Goal: Transaction & Acquisition: Book appointment/travel/reservation

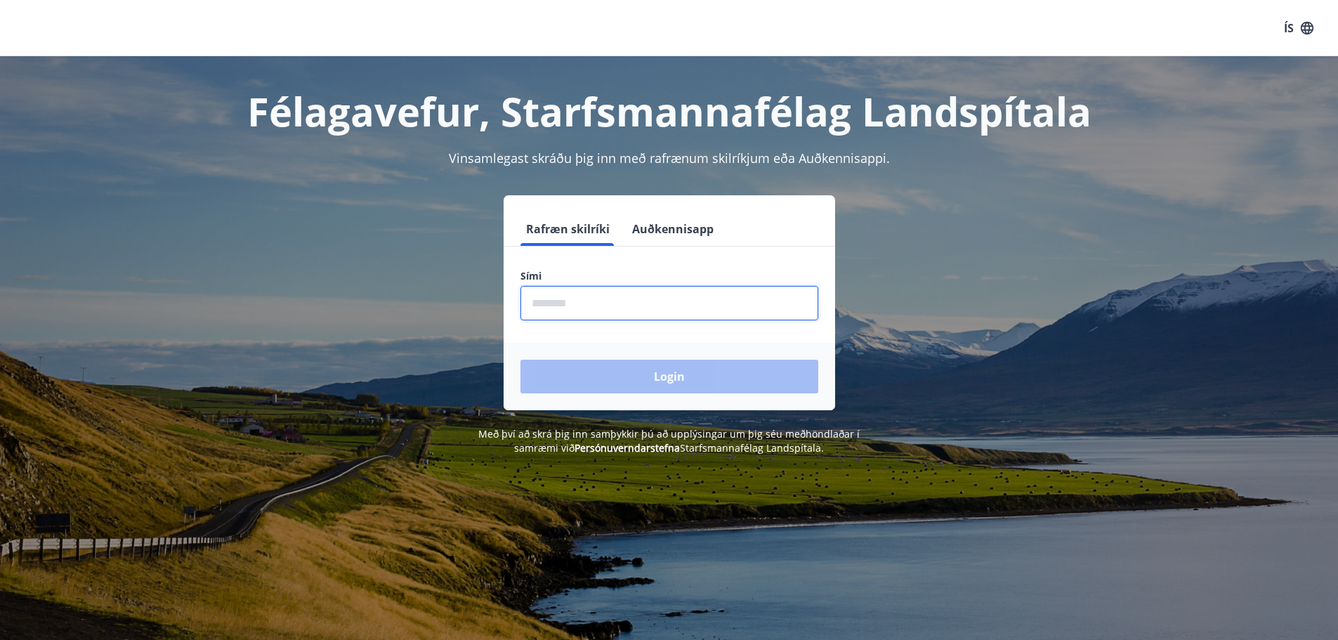
click at [573, 306] on input "phone" at bounding box center [670, 303] width 298 height 34
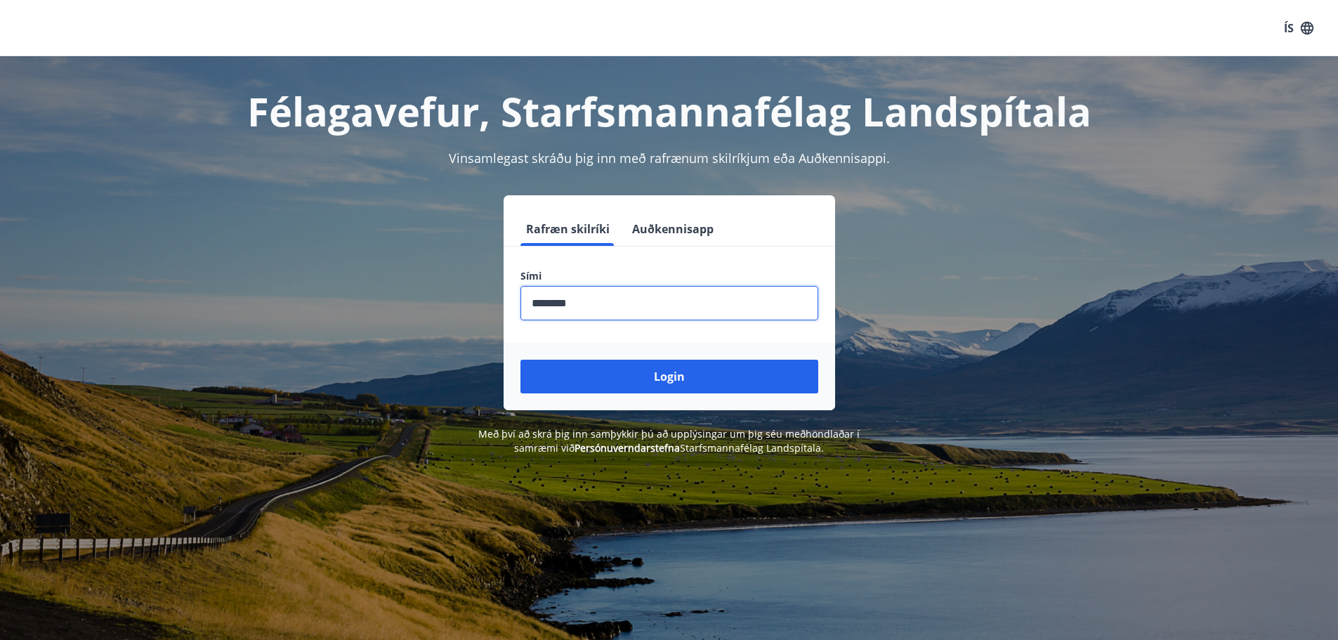
type input "********"
click at [521, 360] on button "Login" at bounding box center [670, 377] width 298 height 34
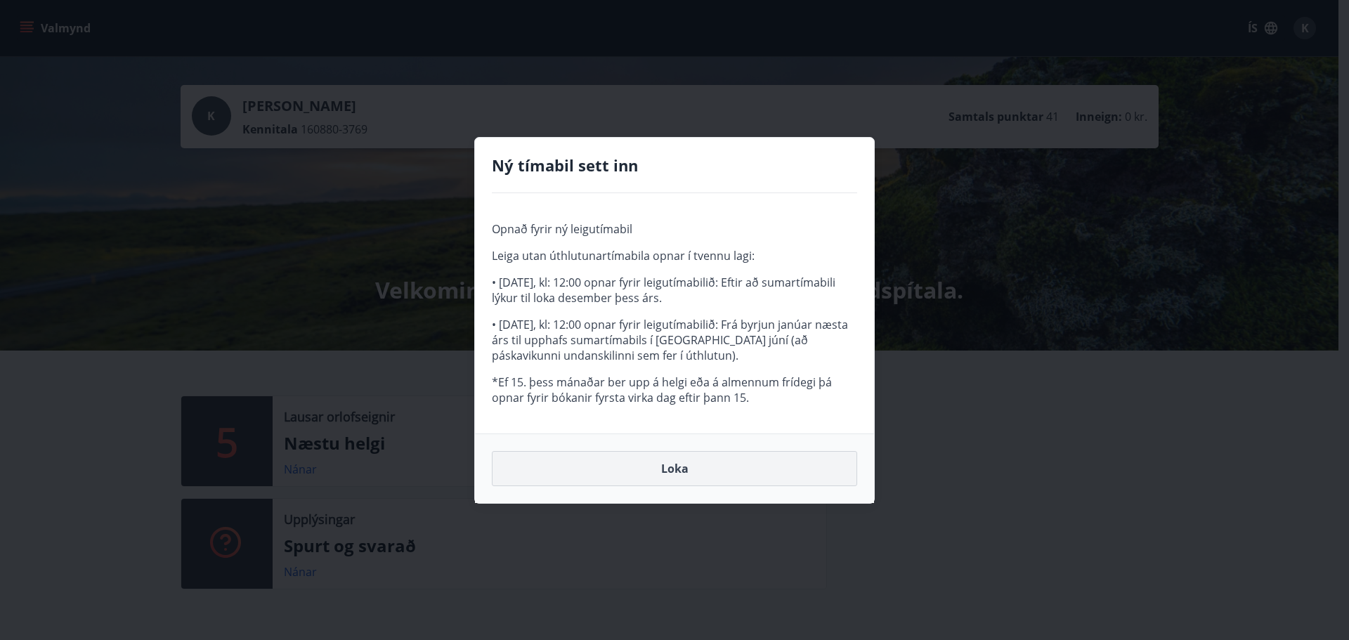
click at [633, 463] on button "Loka" at bounding box center [674, 468] width 365 height 35
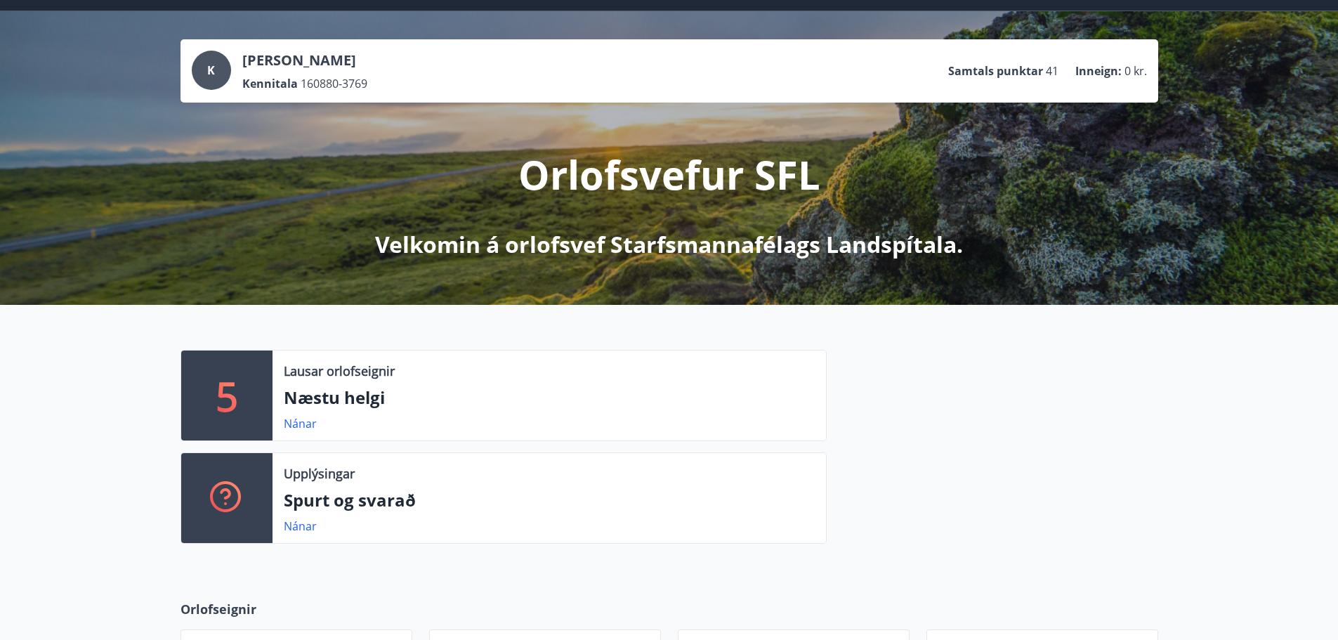
scroll to position [70, 0]
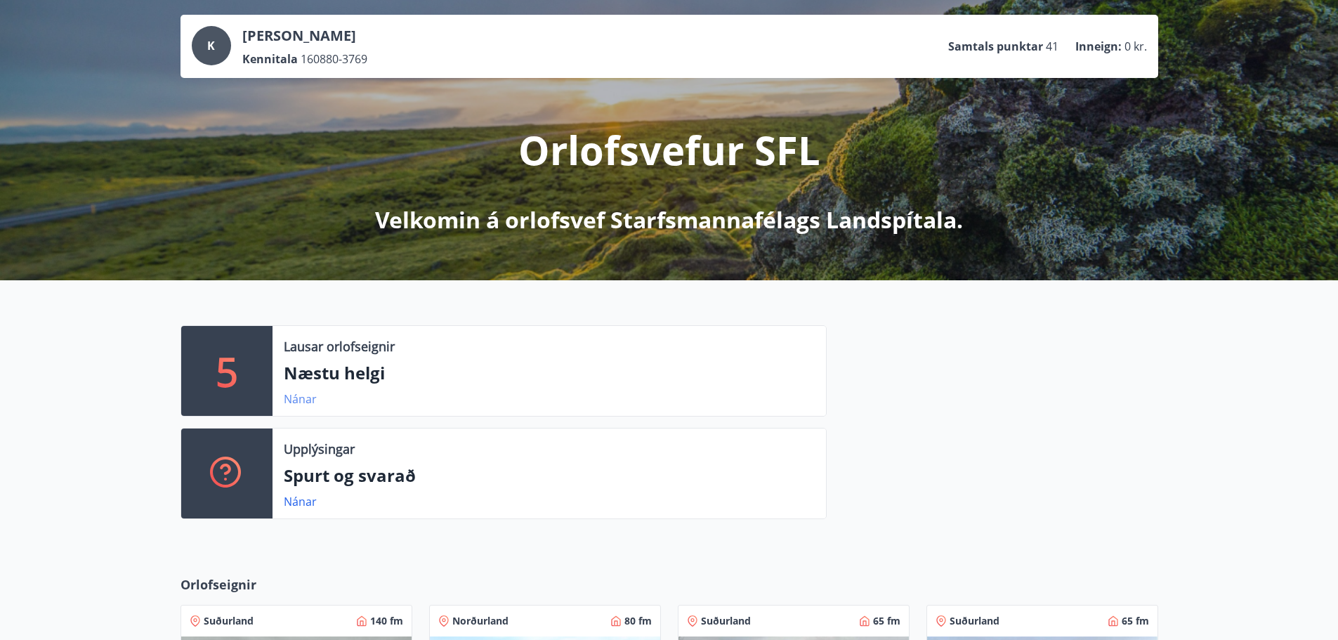
click at [287, 396] on link "Nánar" at bounding box center [300, 398] width 33 height 15
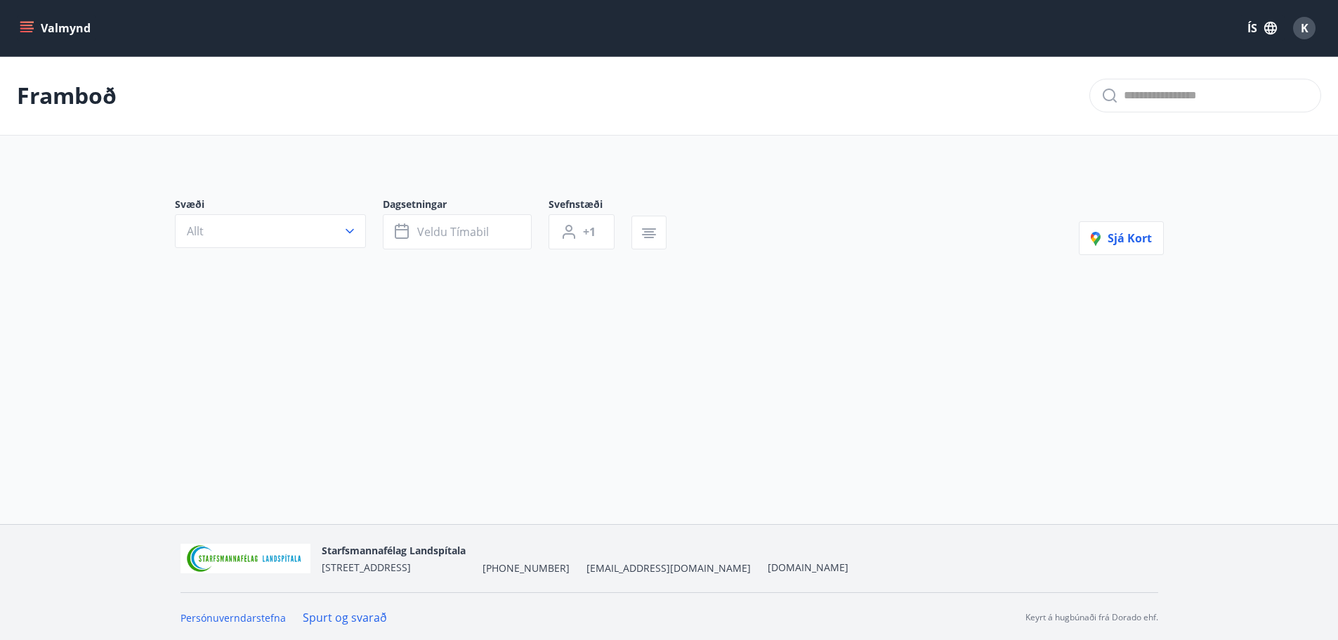
type input "*"
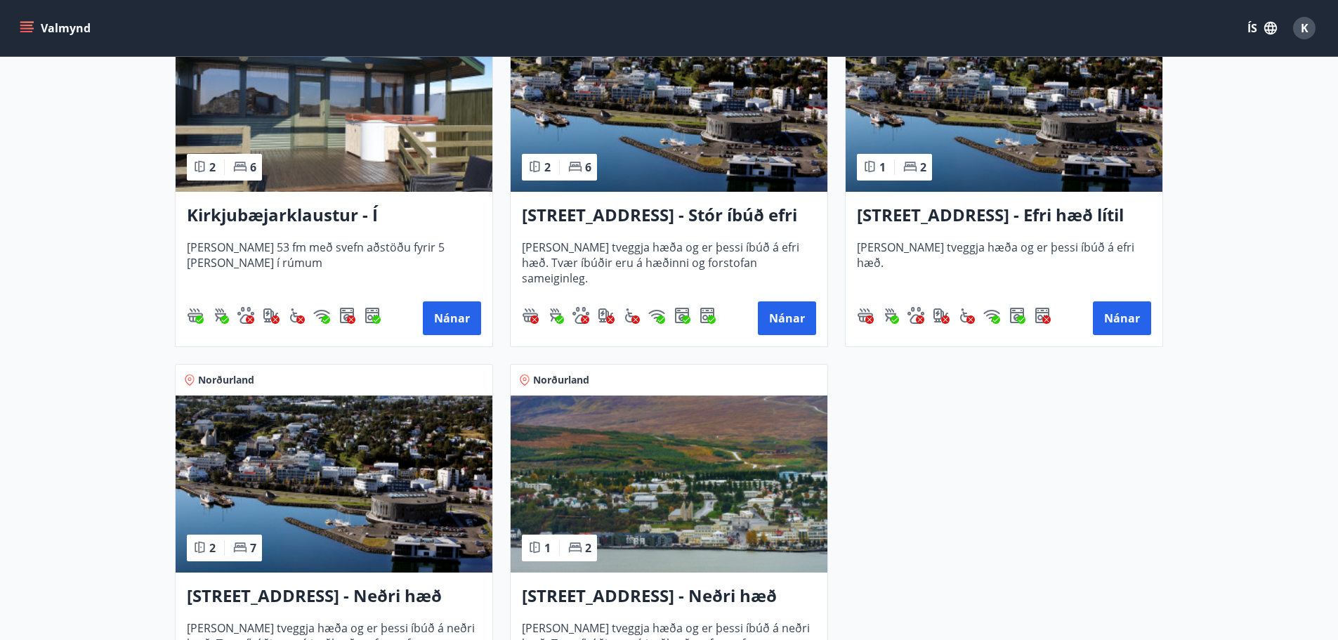
scroll to position [351, 0]
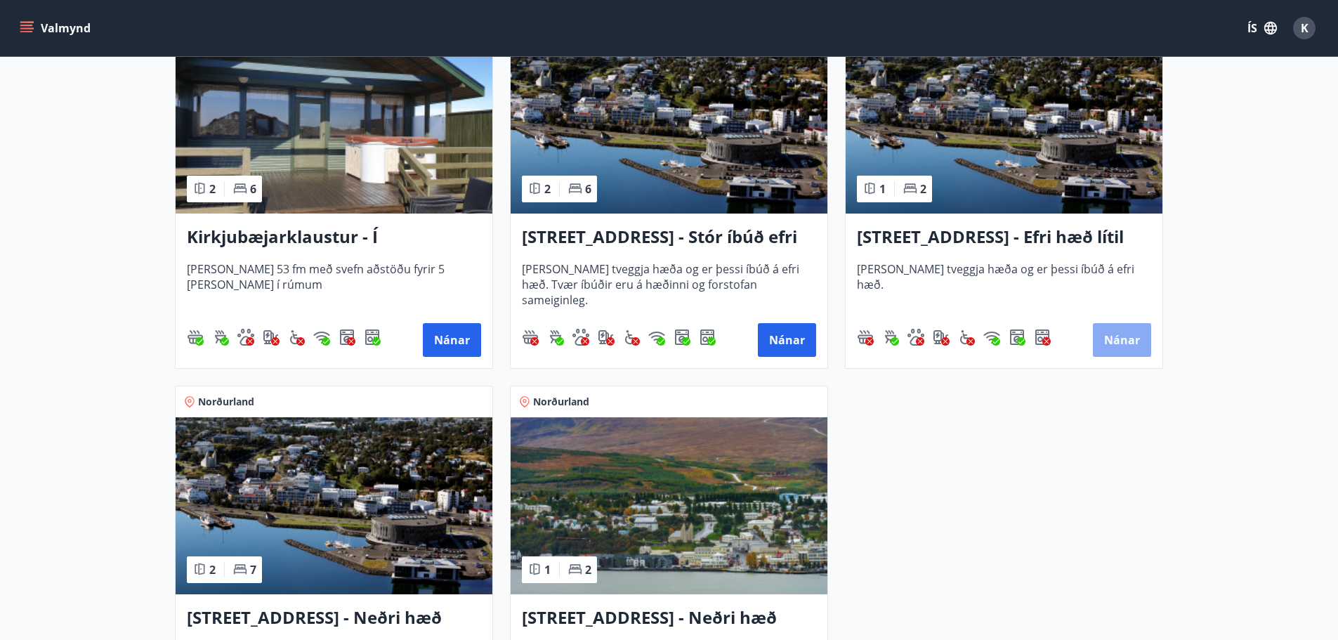
click at [1114, 327] on button "Nánar" at bounding box center [1122, 340] width 58 height 34
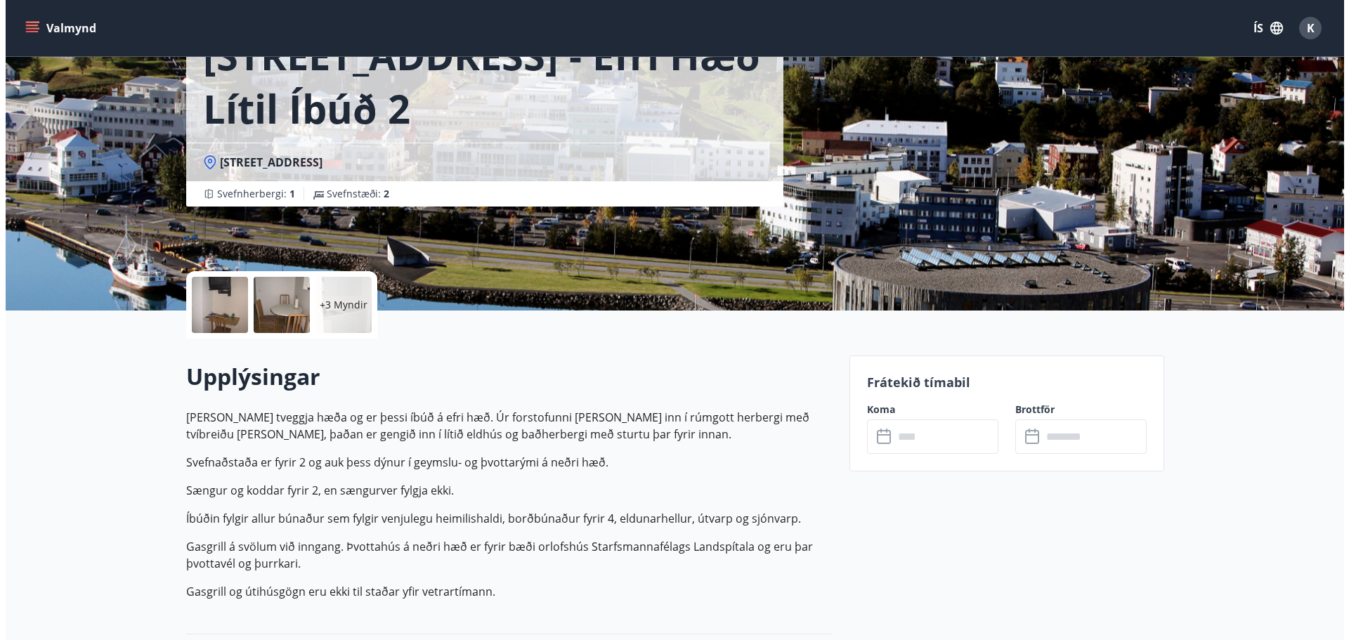
scroll to position [211, 0]
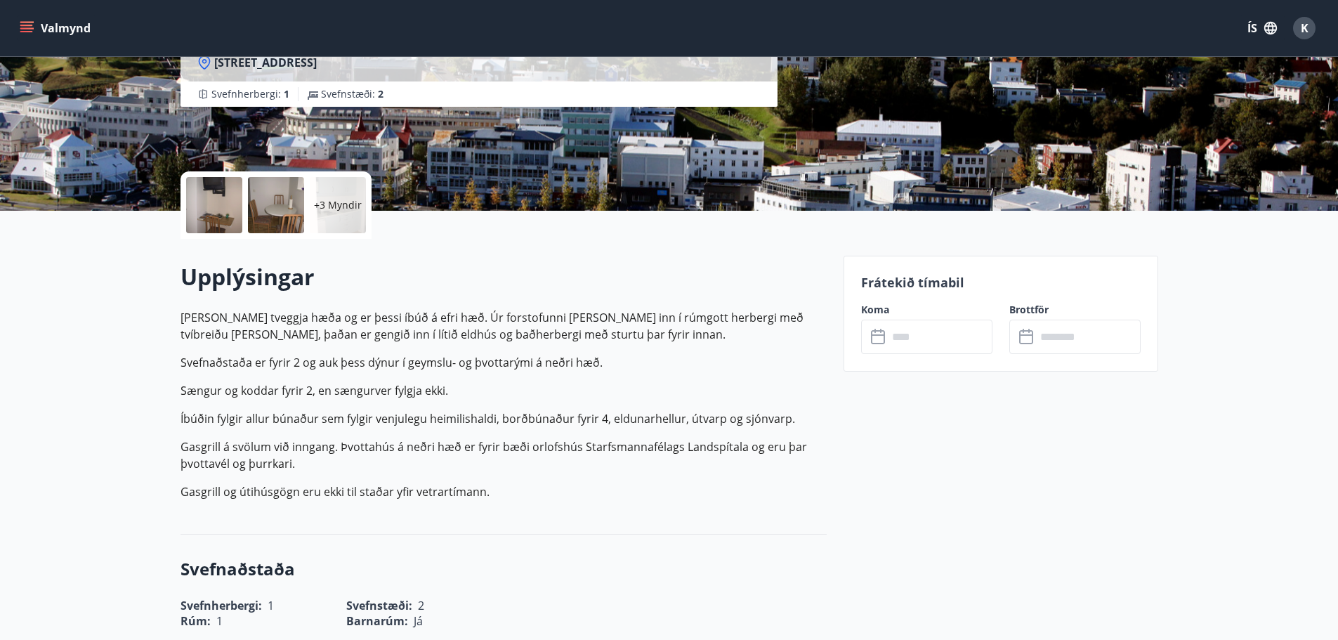
click at [349, 219] on div "+3 Myndir" at bounding box center [338, 205] width 56 height 56
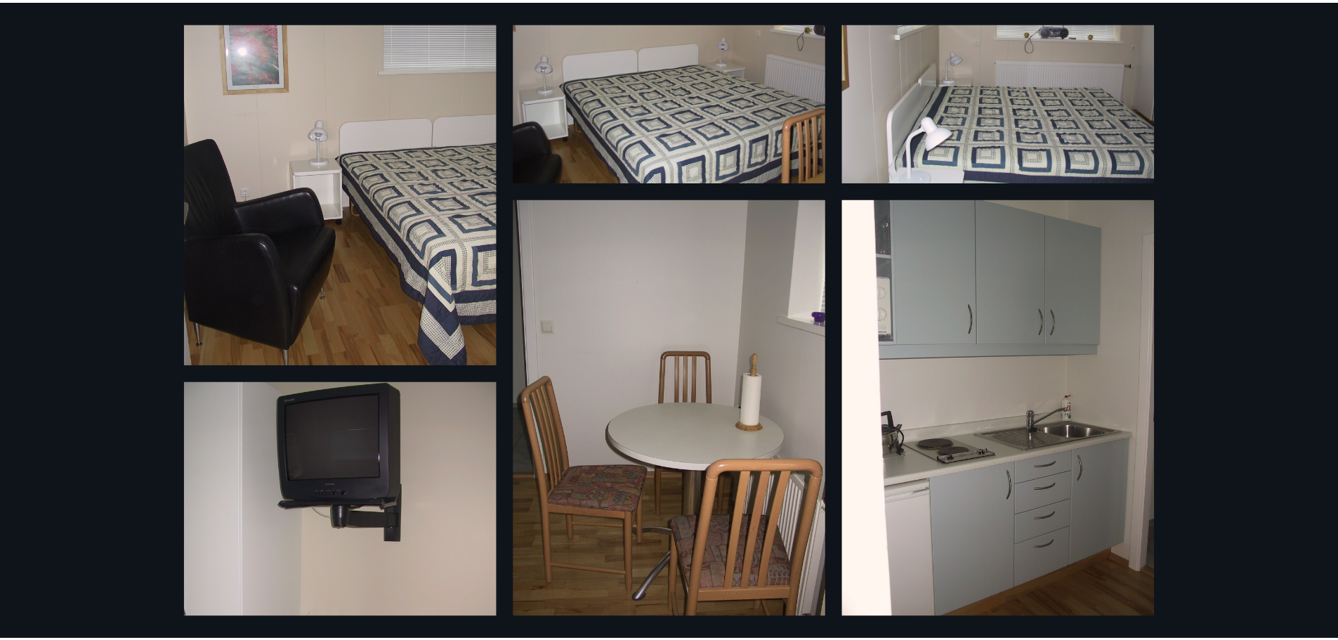
scroll to position [0, 0]
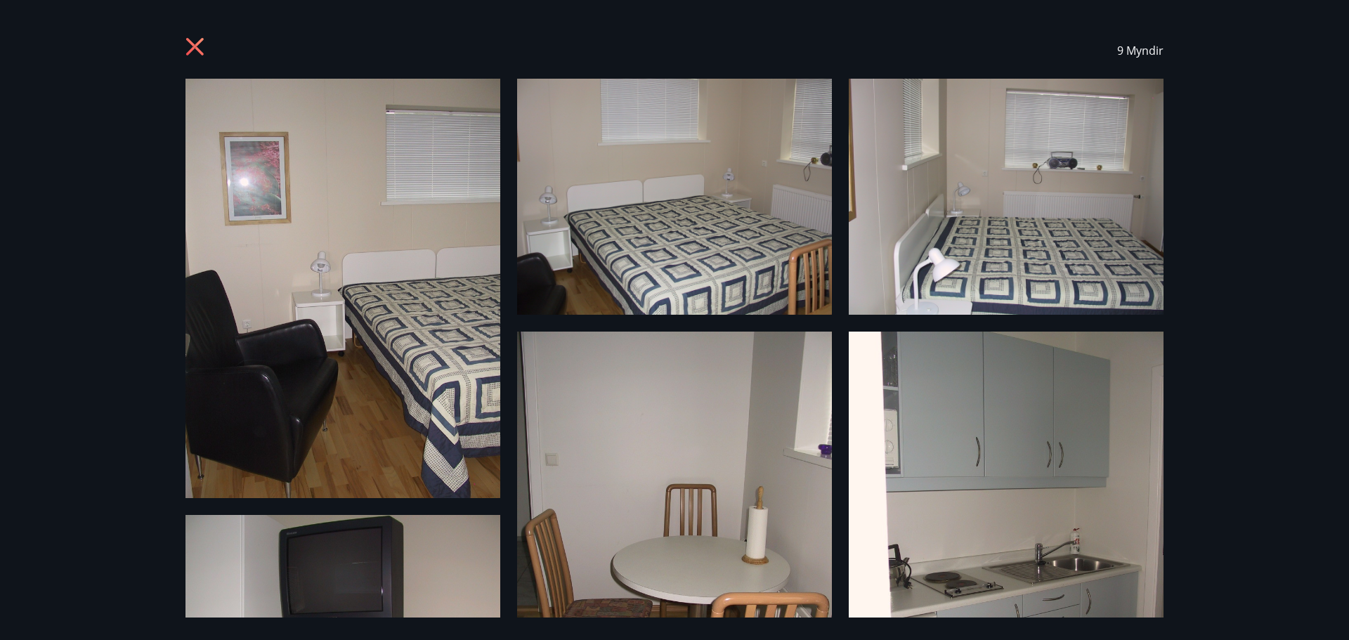
click at [189, 48] on icon at bounding box center [196, 48] width 22 height 22
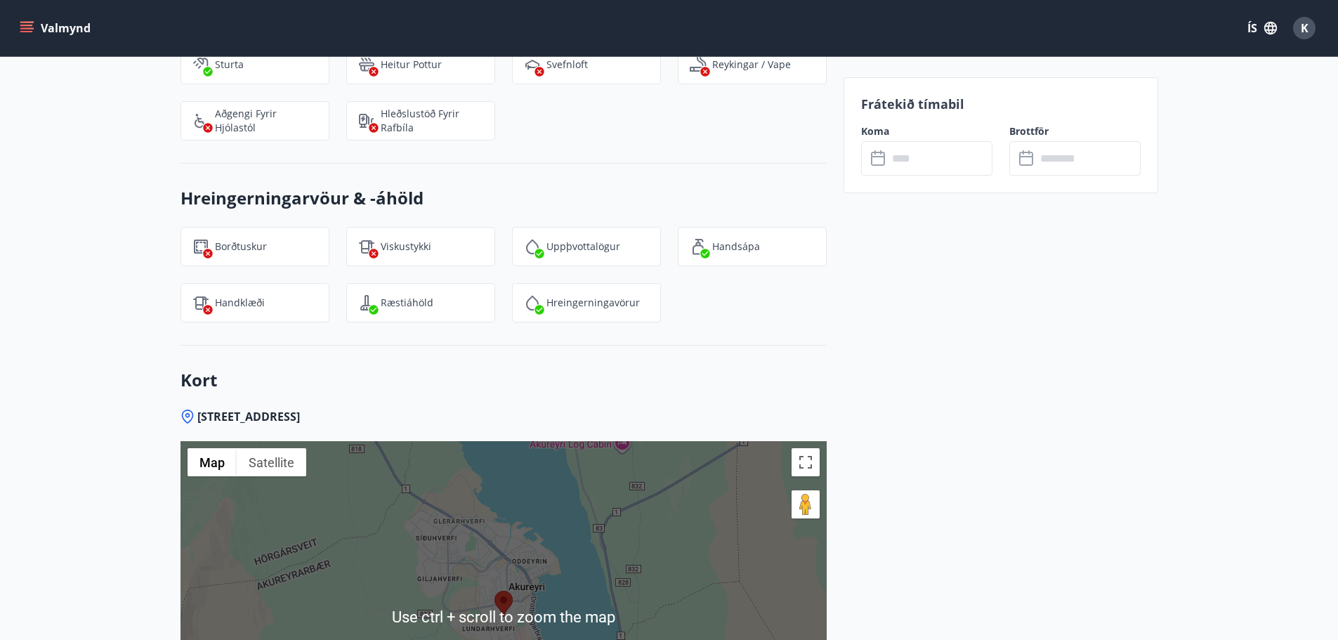
scroll to position [1564, 0]
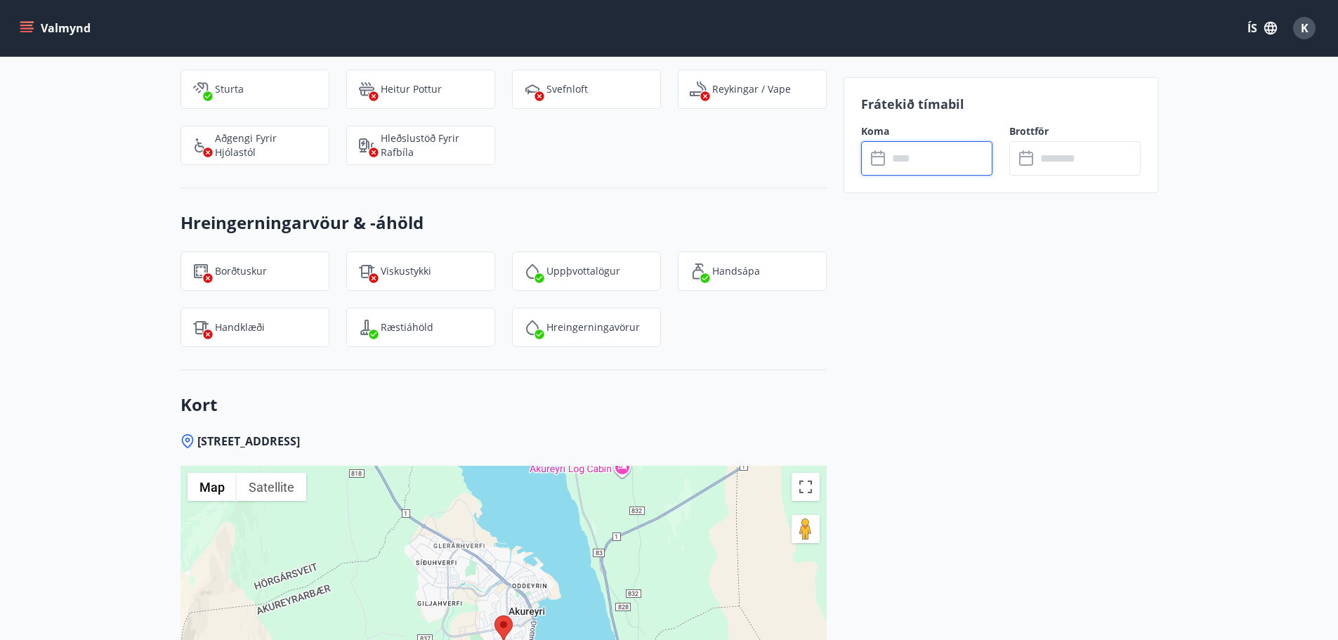
click at [894, 157] on input "text" at bounding box center [940, 158] width 105 height 34
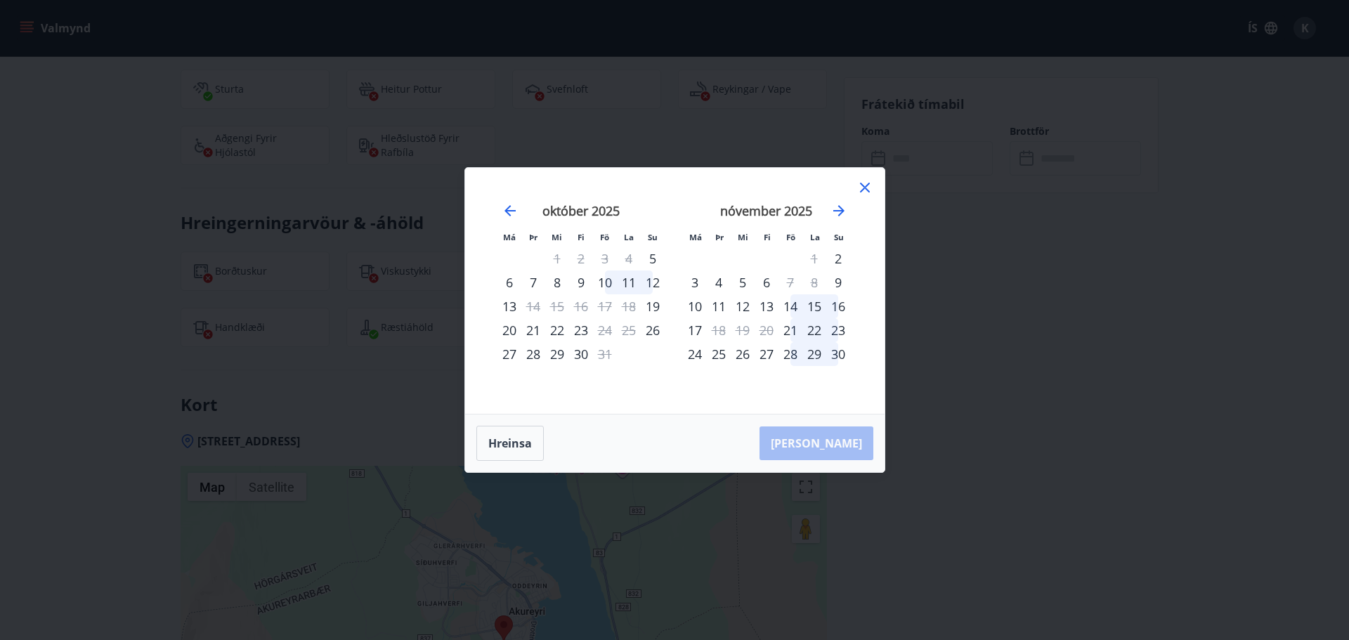
click at [654, 278] on div "12" at bounding box center [653, 283] width 24 height 24
click at [514, 306] on div "13" at bounding box center [509, 306] width 24 height 24
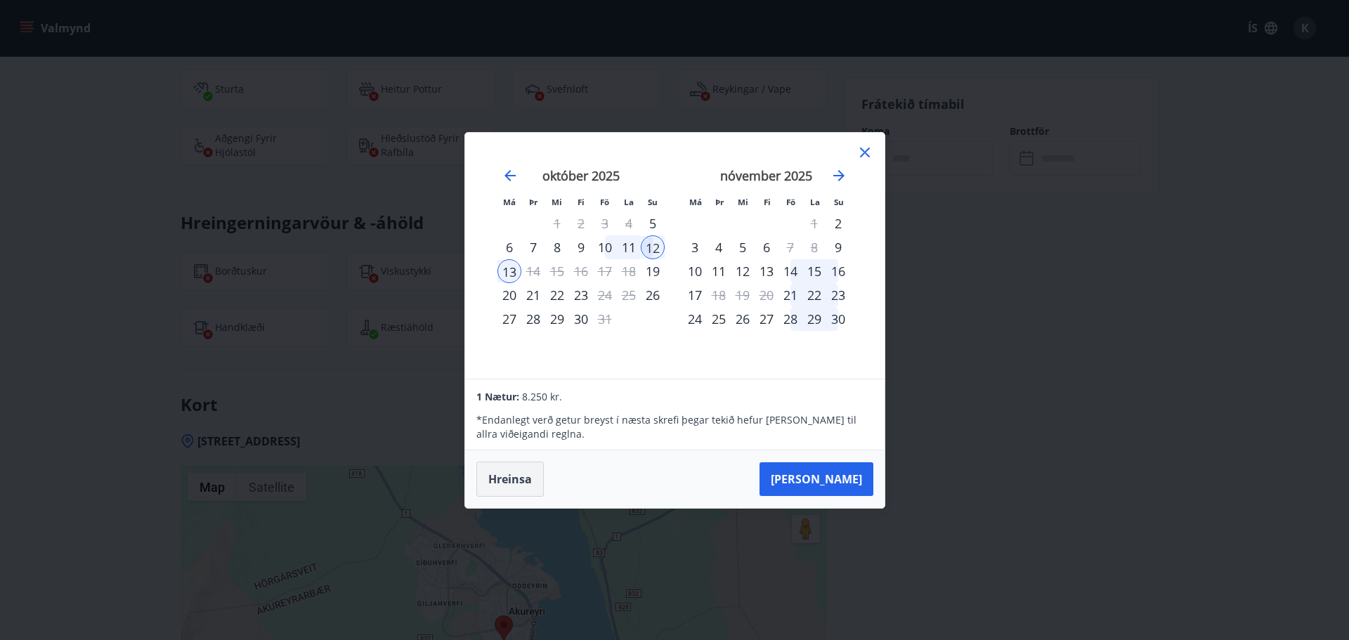
click at [525, 475] on button "Hreinsa" at bounding box center [509, 479] width 67 height 35
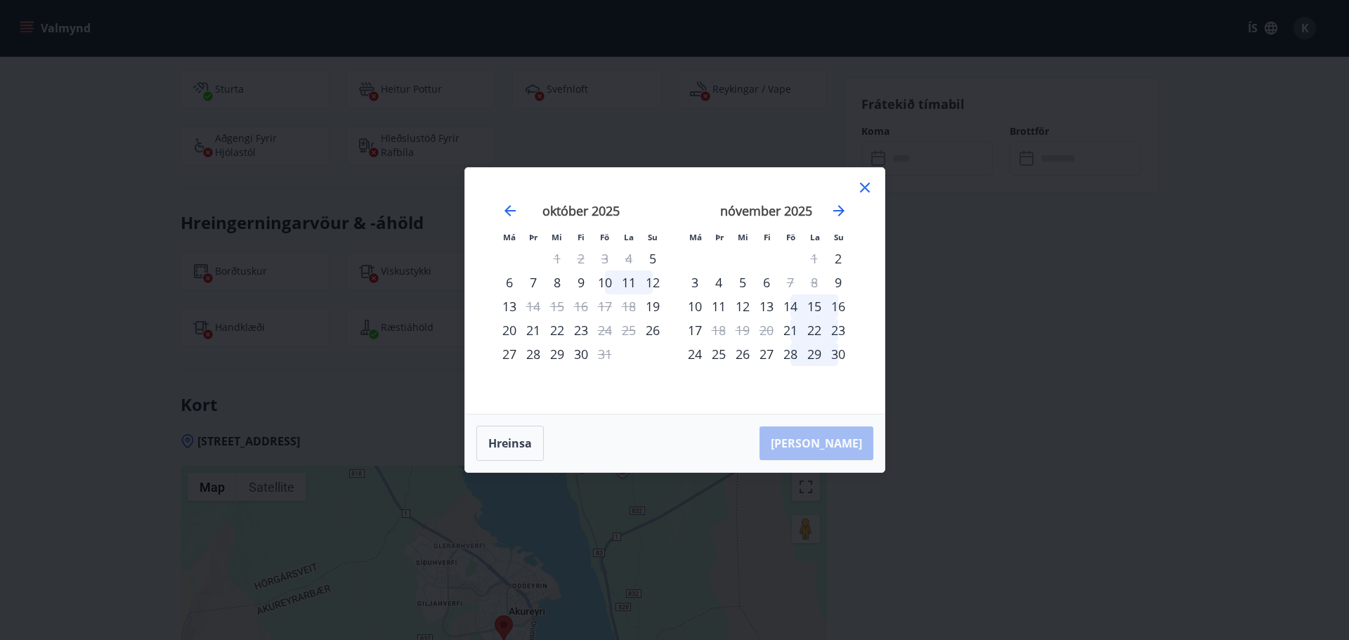
click at [872, 182] on icon at bounding box center [864, 187] width 17 height 17
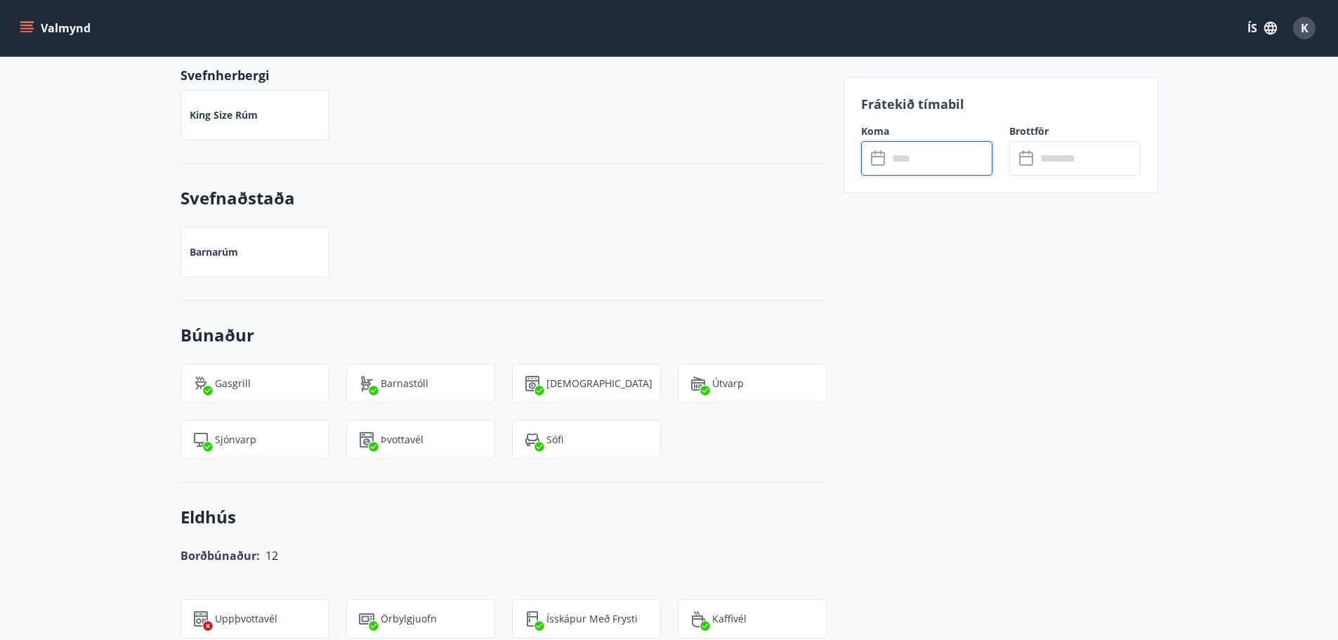
scroll to position [721, 0]
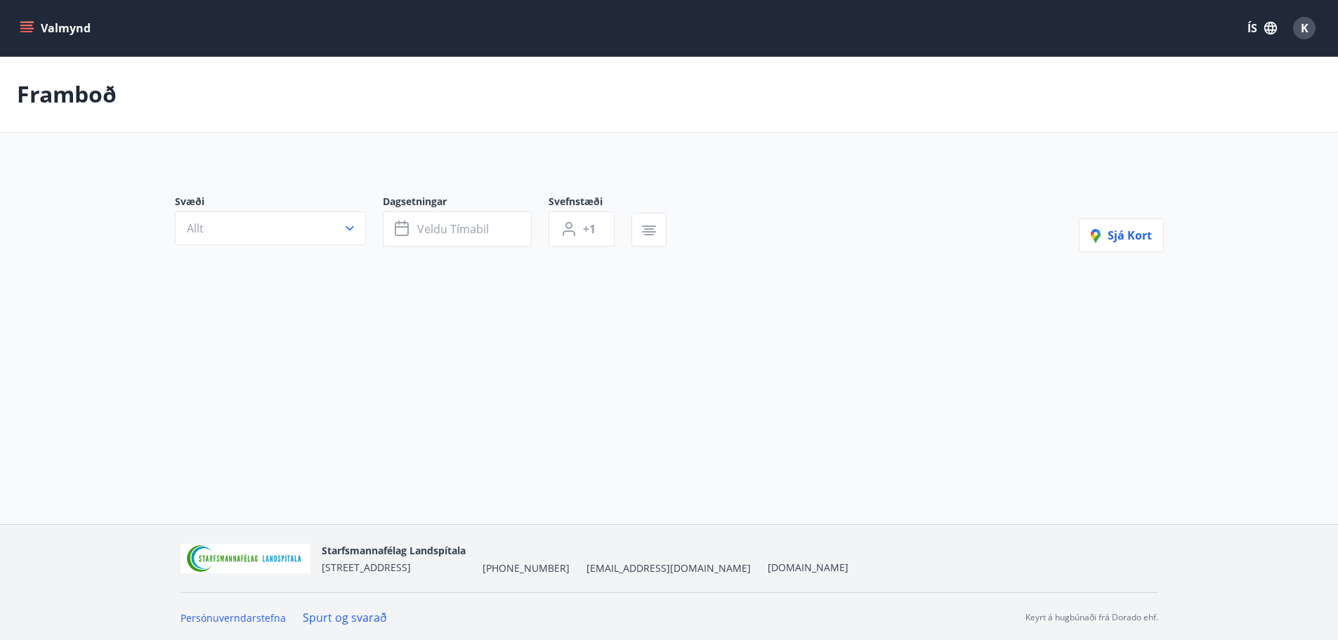
type input "*"
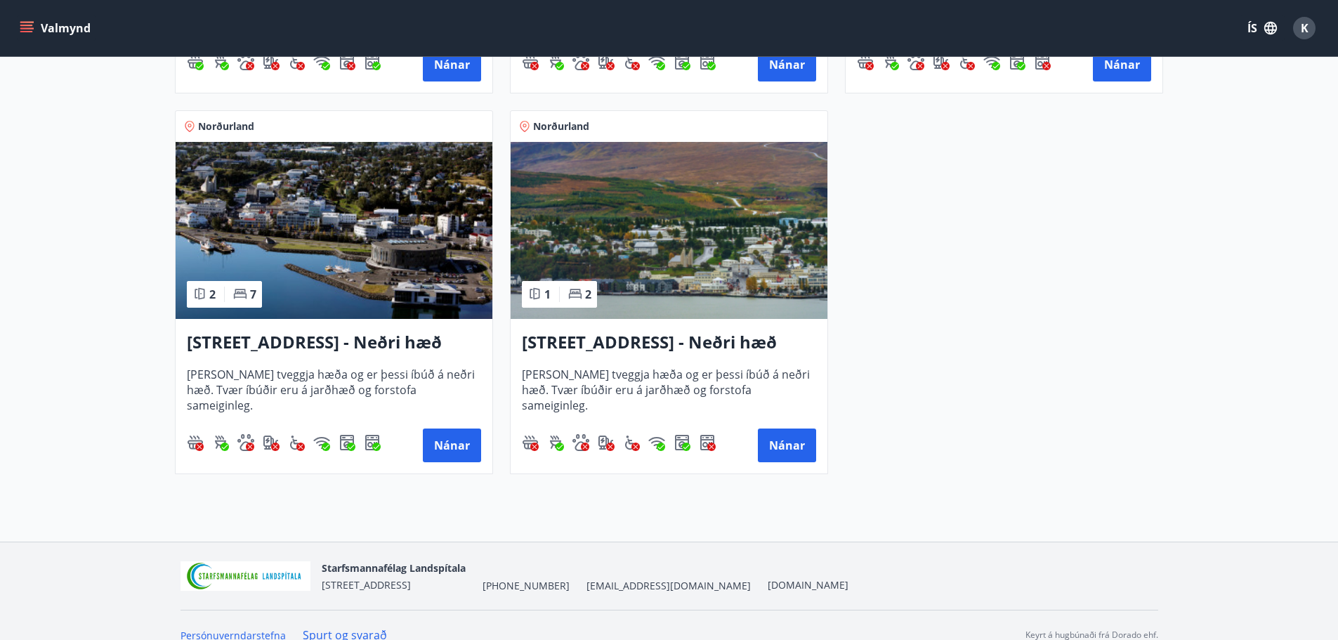
scroll to position [632, 0]
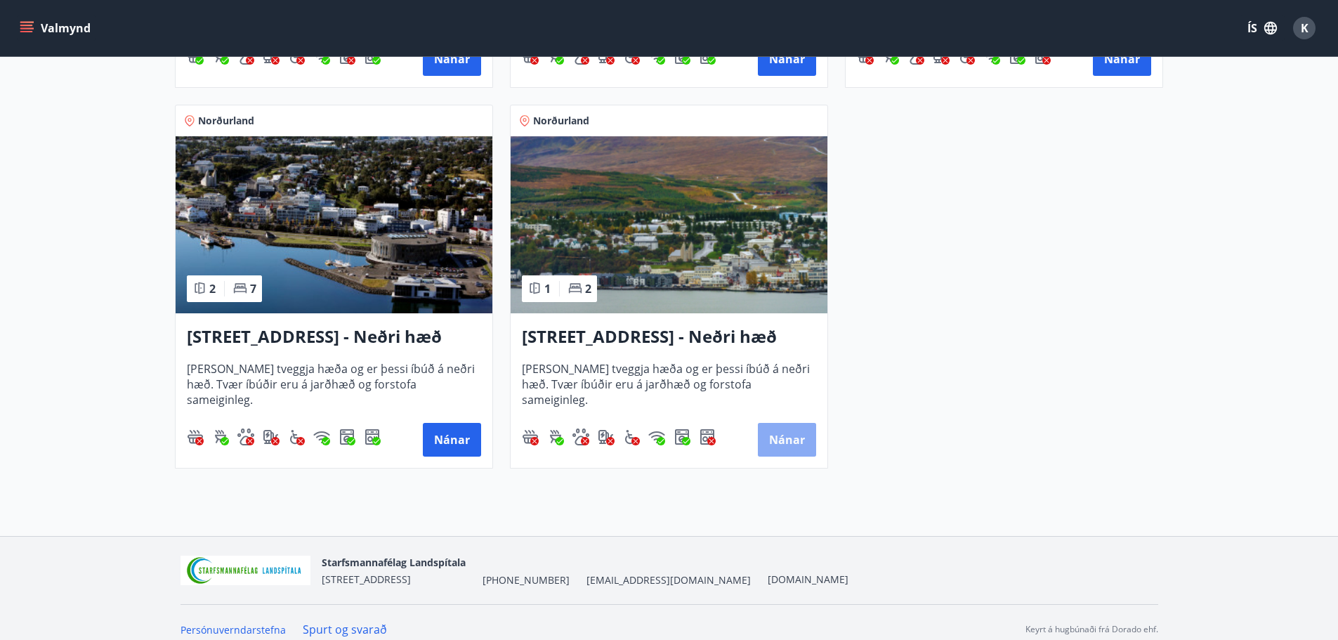
click at [797, 448] on button "Nánar" at bounding box center [787, 440] width 58 height 34
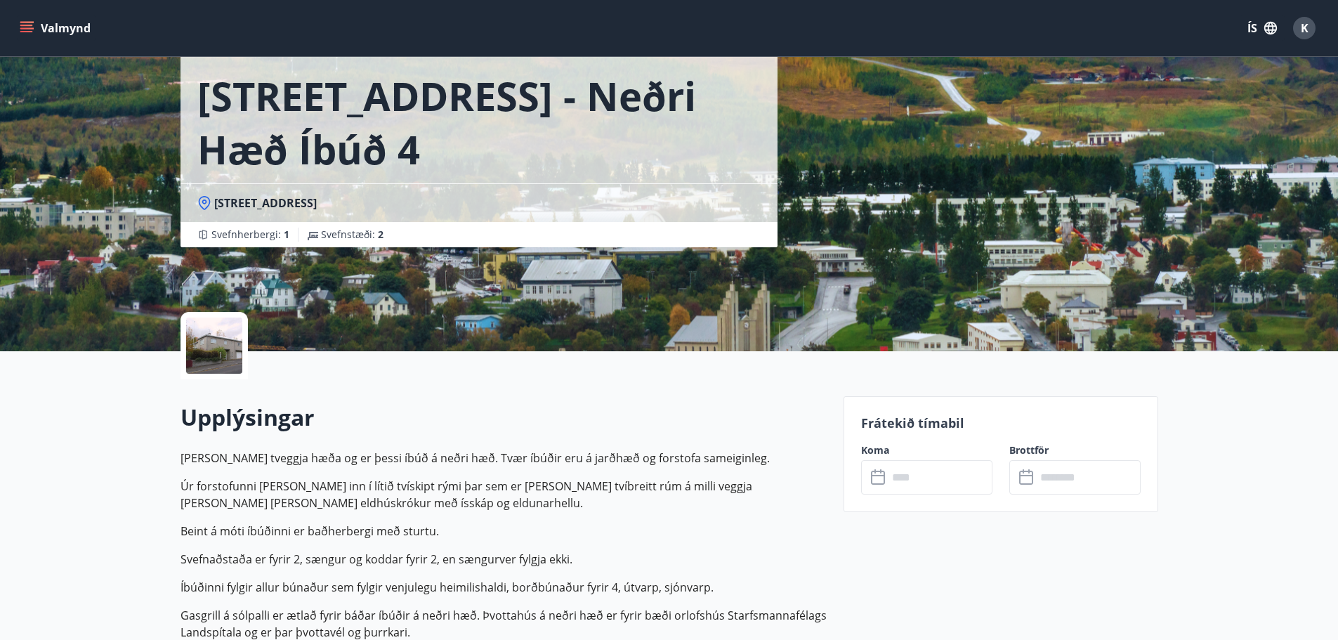
scroll to position [141, 0]
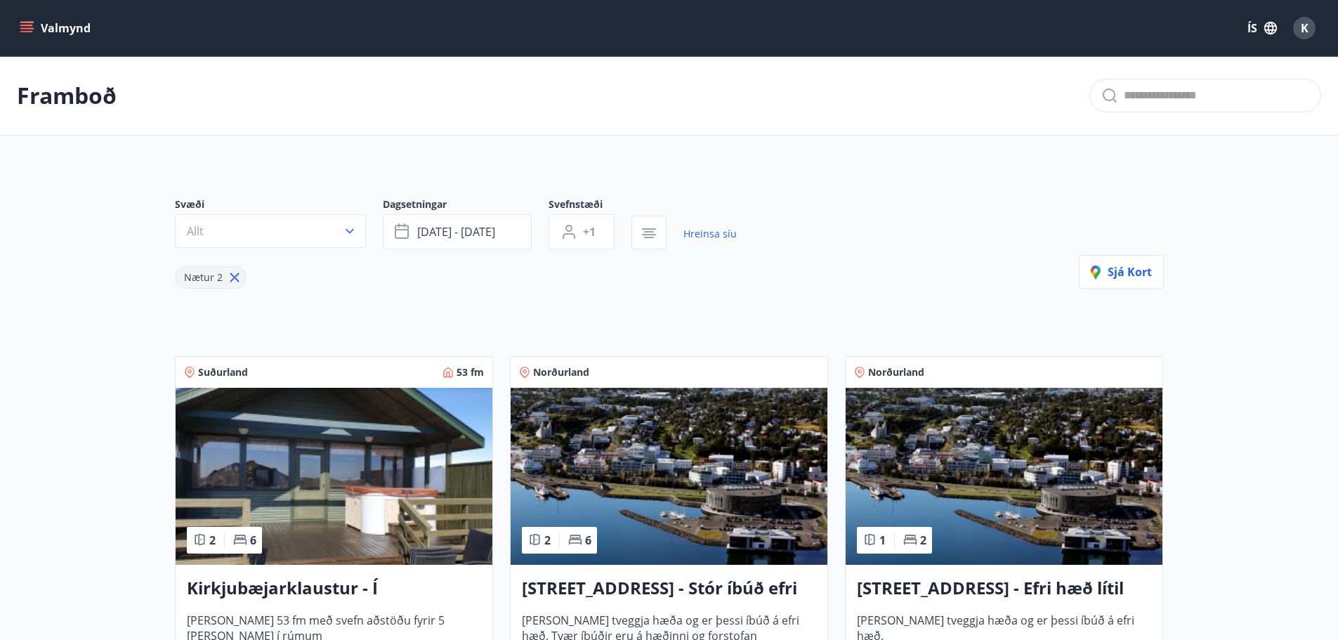
drag, startPoint x: 233, startPoint y: 281, endPoint x: 232, endPoint y: 169, distance: 111.7
click at [235, 281] on icon at bounding box center [234, 277] width 15 height 15
type input "*"
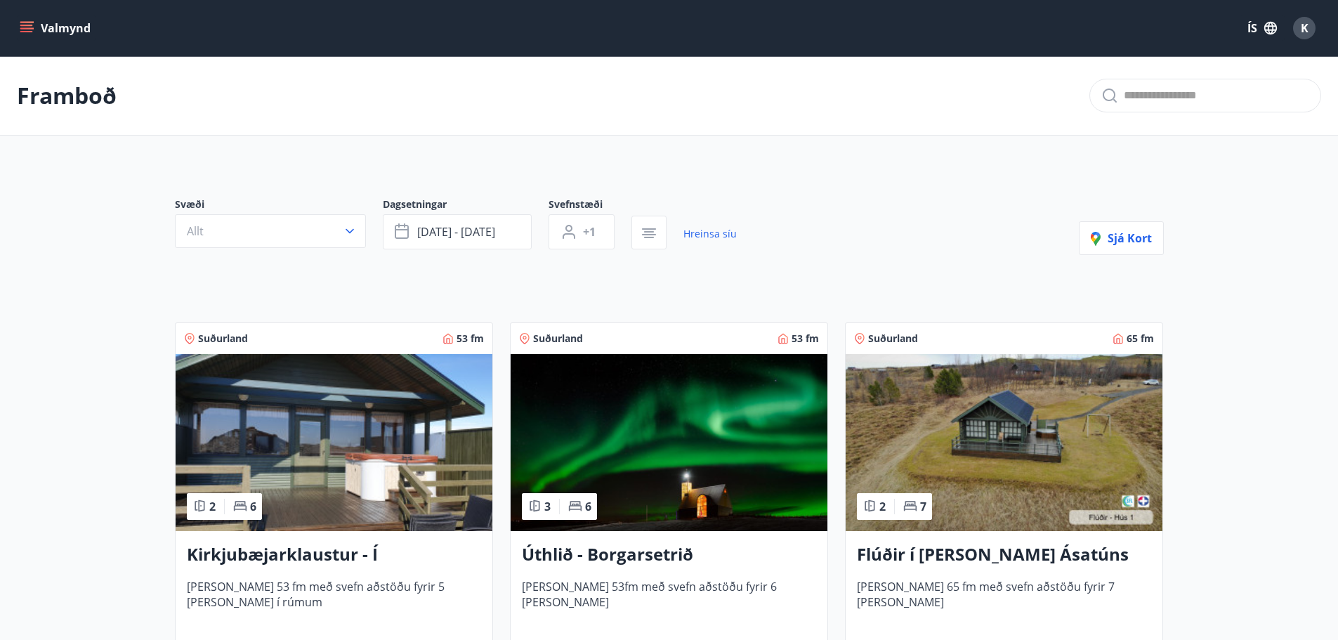
click at [29, 31] on icon "menu" at bounding box center [26, 31] width 13 height 1
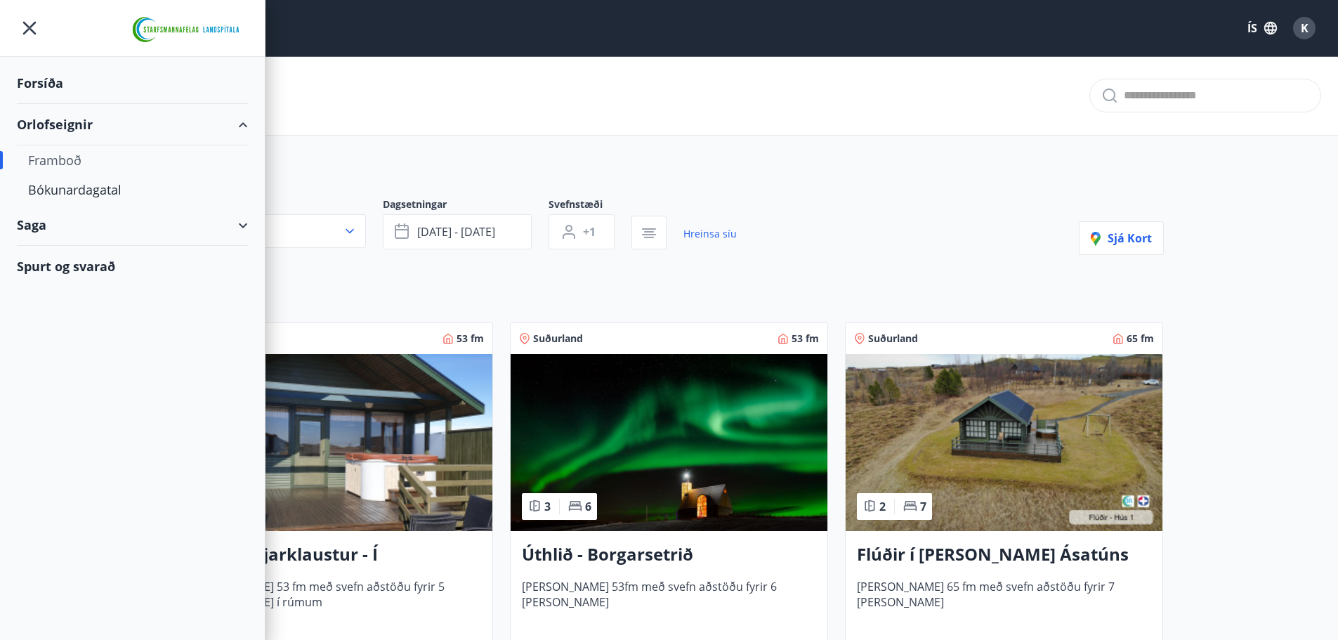
click at [77, 133] on div "Orlofseignir" at bounding box center [132, 124] width 231 height 41
click at [84, 128] on div "Orlofseignir" at bounding box center [132, 124] width 231 height 41
click at [77, 163] on div "Framboð" at bounding box center [132, 160] width 209 height 30
click at [56, 159] on div "Framboð" at bounding box center [132, 160] width 209 height 30
click at [67, 189] on div "Bókunardagatal" at bounding box center [132, 190] width 209 height 30
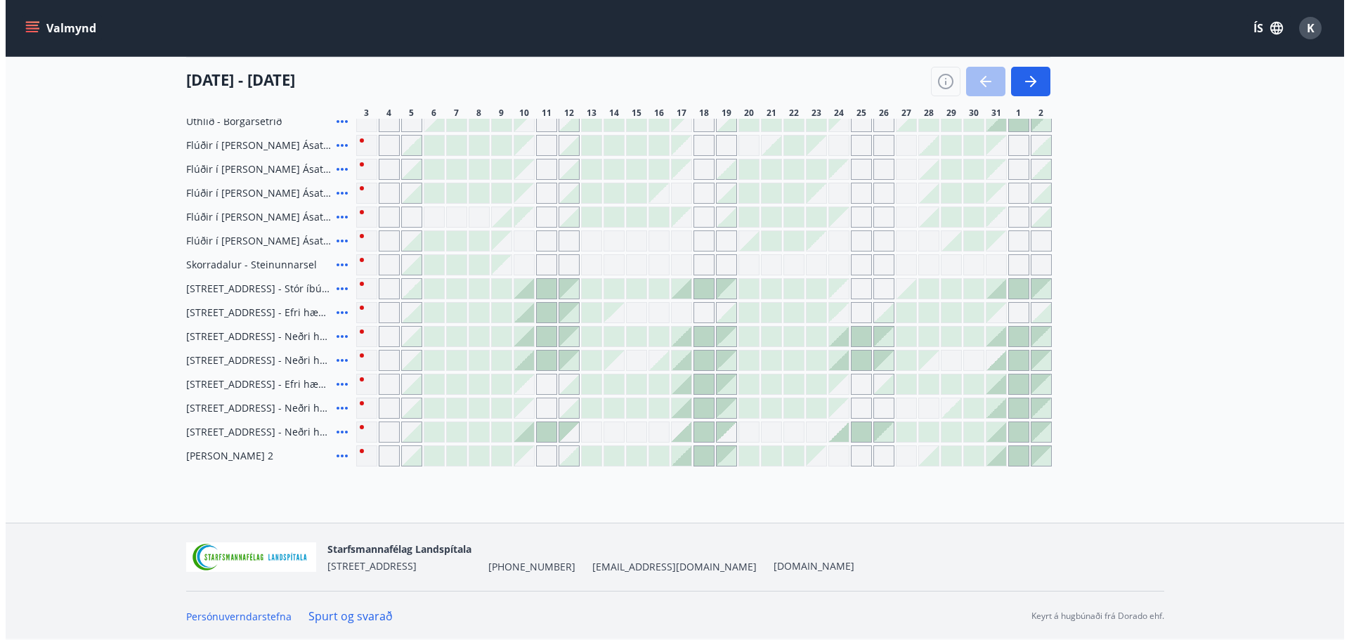
scroll to position [219, 0]
click at [334, 404] on icon at bounding box center [336, 407] width 17 height 17
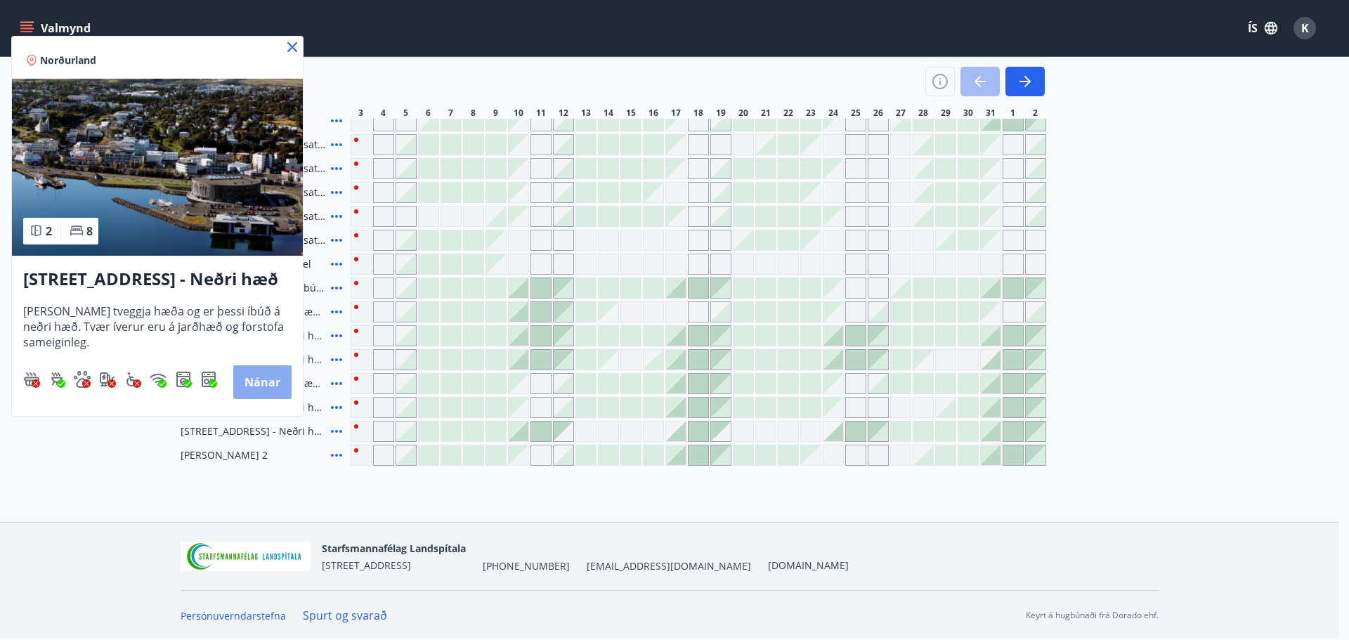
click at [257, 382] on button "Nánar" at bounding box center [262, 382] width 58 height 34
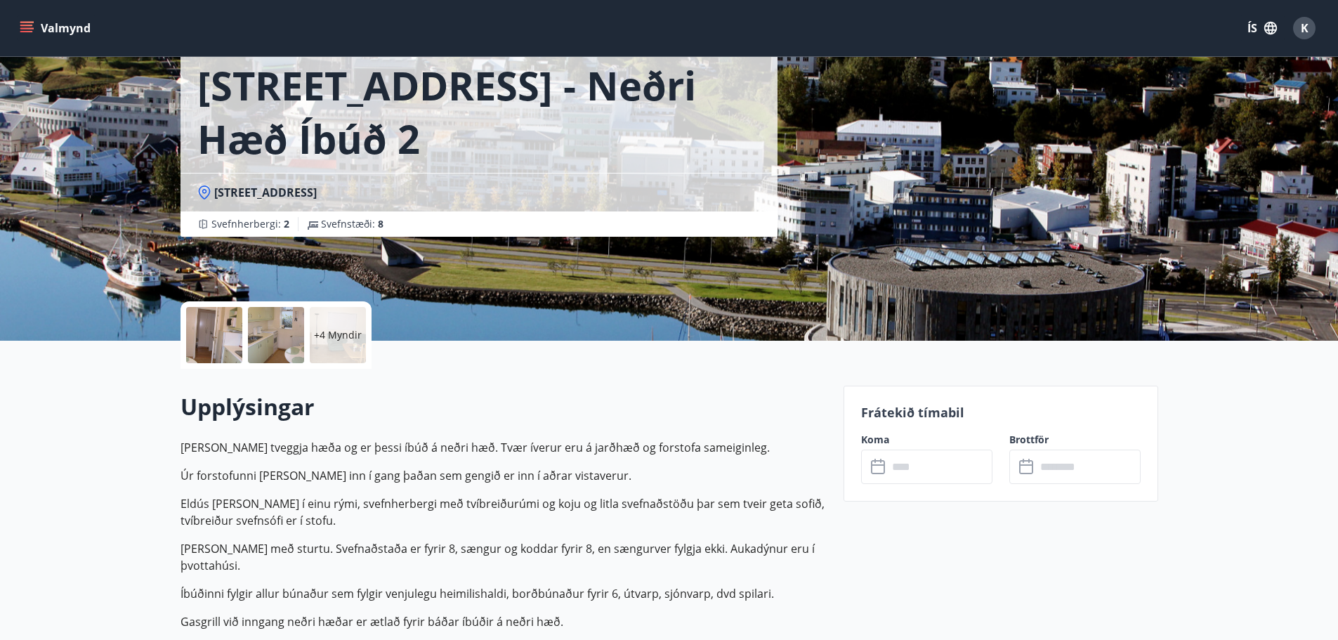
scroll to position [70, 0]
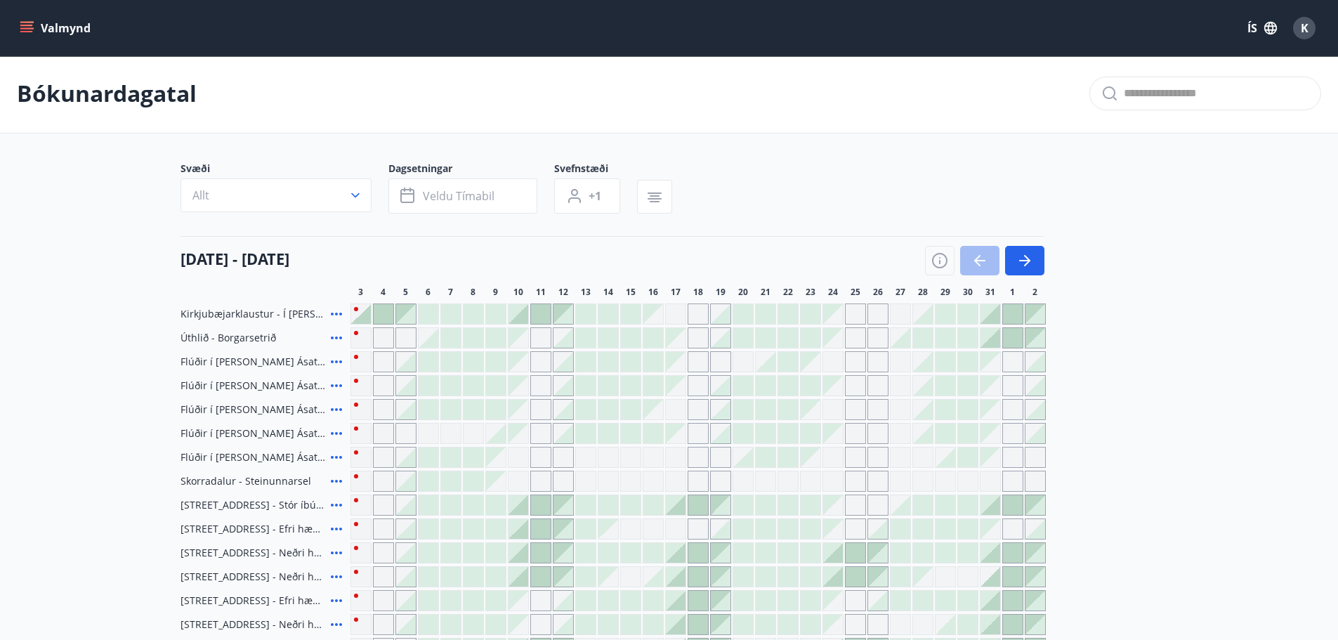
scroll to position [70, 0]
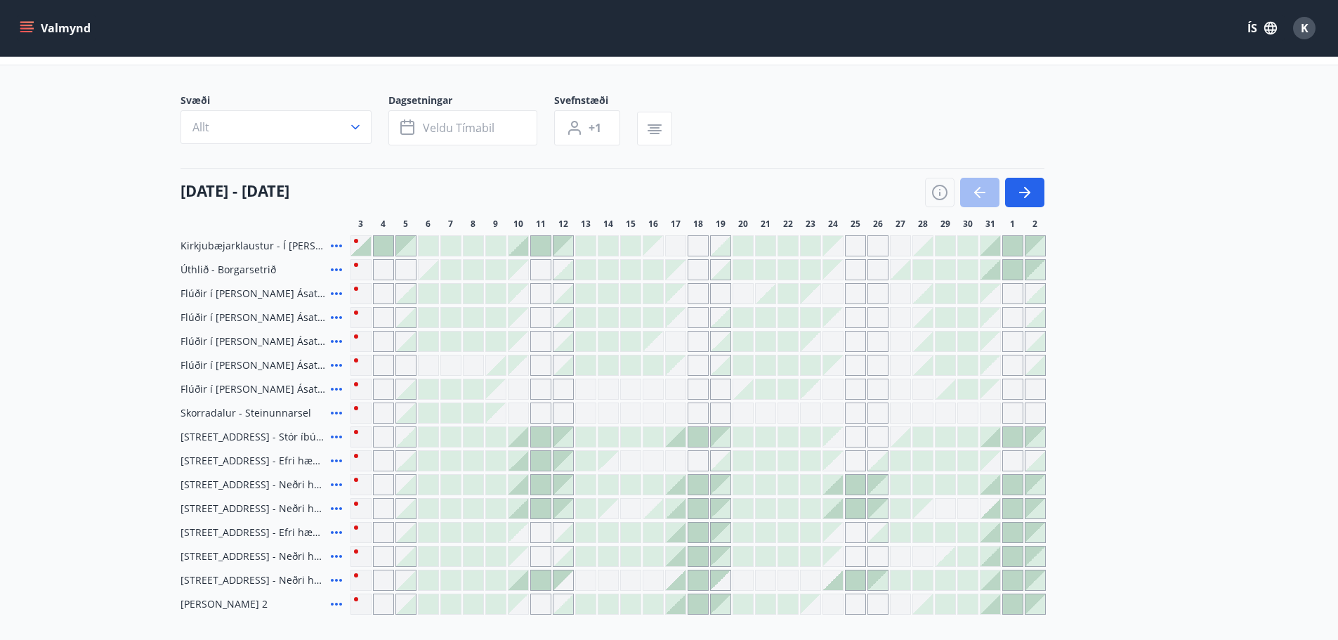
click at [566, 586] on div "Gráir dagar eru ekki bókanlegir" at bounding box center [564, 581] width 20 height 20
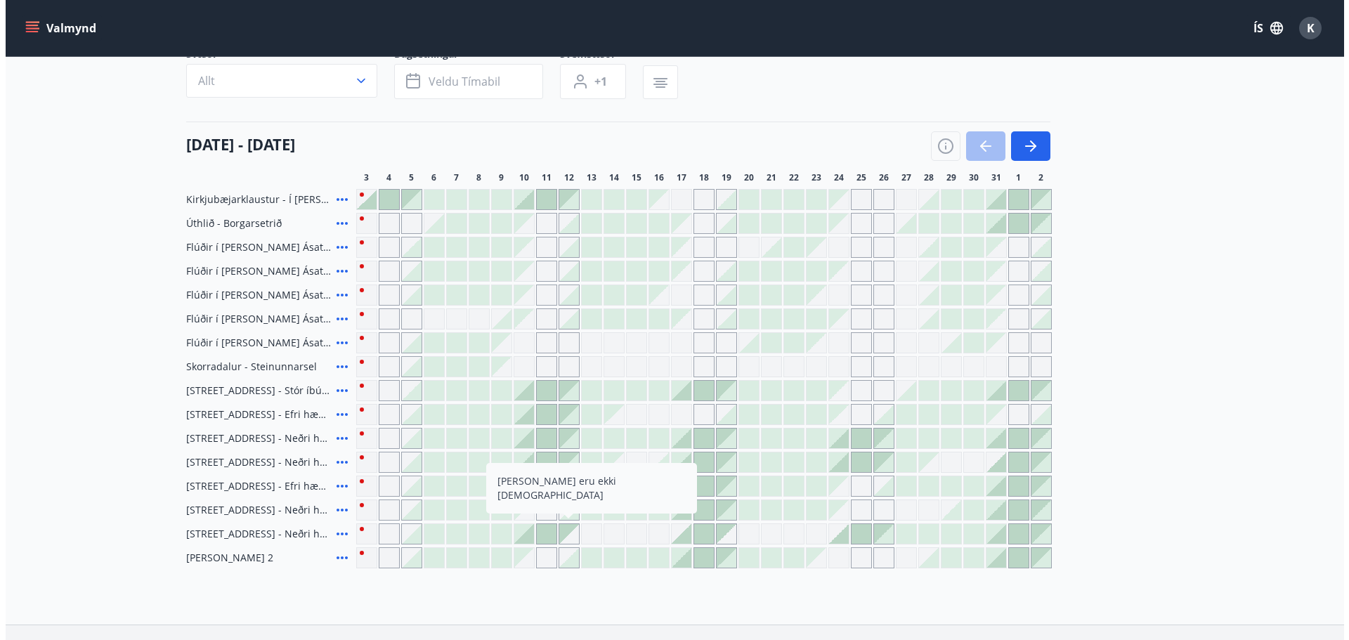
scroll to position [141, 0]
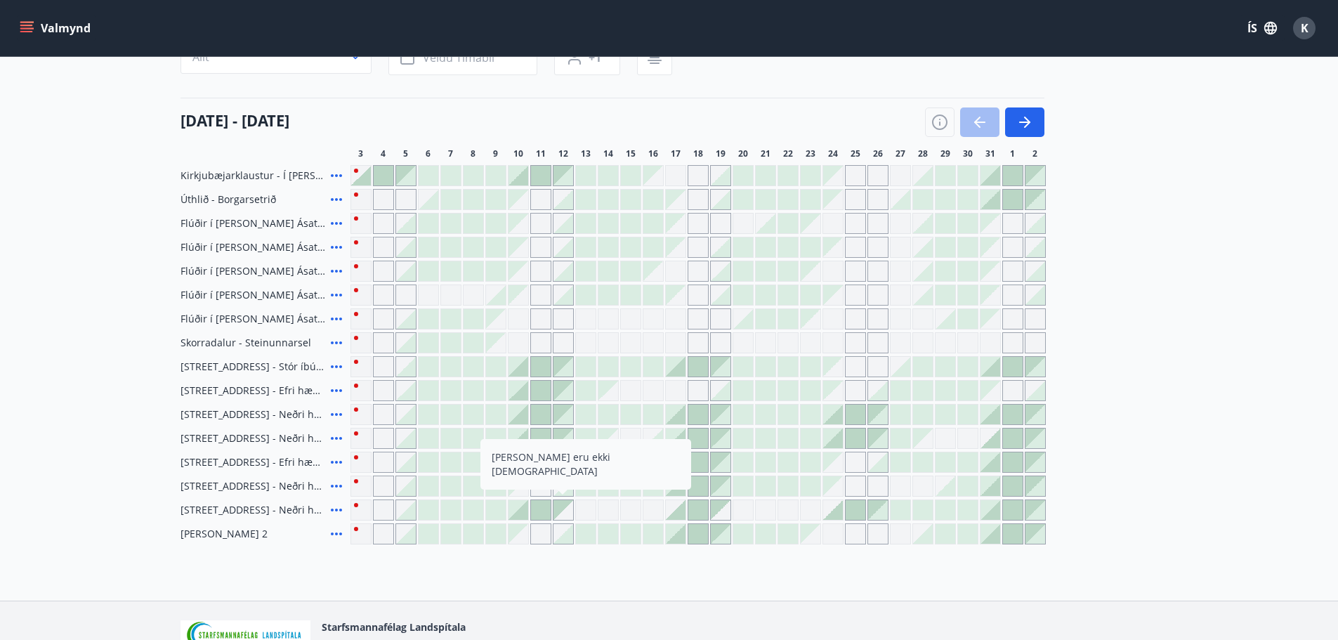
drag, startPoint x: 588, startPoint y: 587, endPoint x: 585, endPoint y: 577, distance: 11.1
click at [588, 587] on div "Bókunardagatal Svæði Allt Dagsetningar Veldu tímabil Svefnstæði +1 [DATE] - [DA…" at bounding box center [669, 258] width 1338 height 685
click at [564, 491] on div at bounding box center [564, 486] width 20 height 20
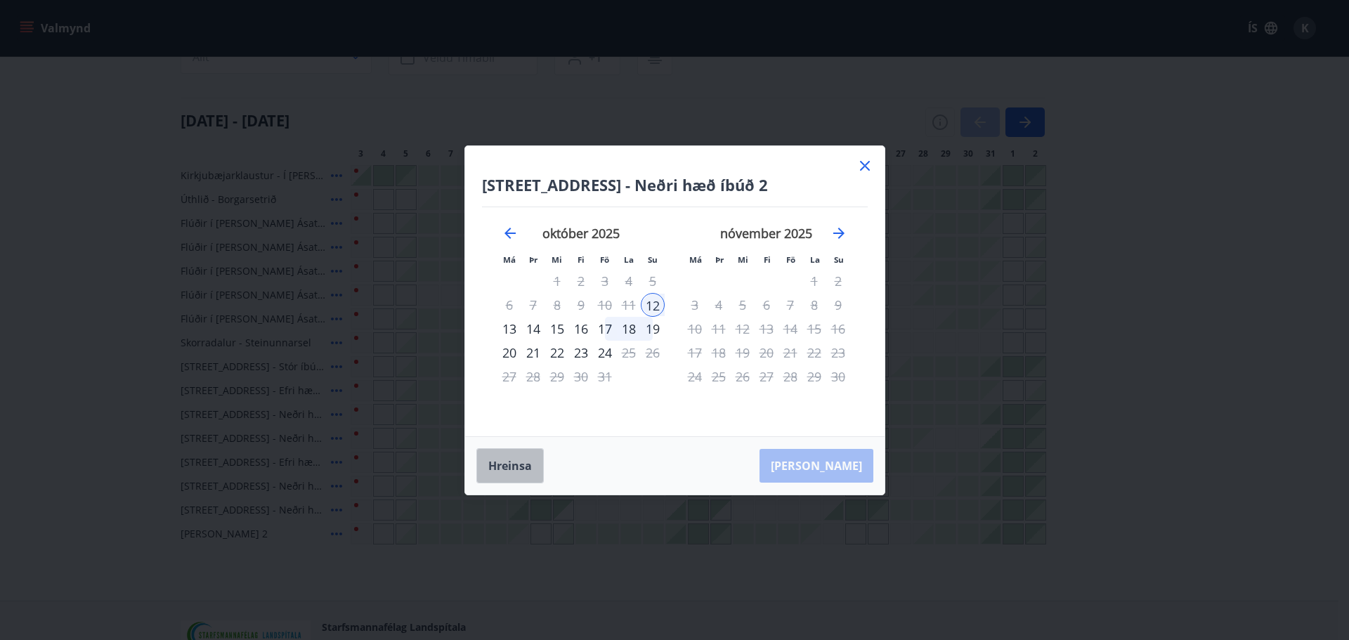
click at [532, 469] on button "Hreinsa" at bounding box center [509, 465] width 67 height 35
click at [871, 164] on icon at bounding box center [864, 165] width 17 height 17
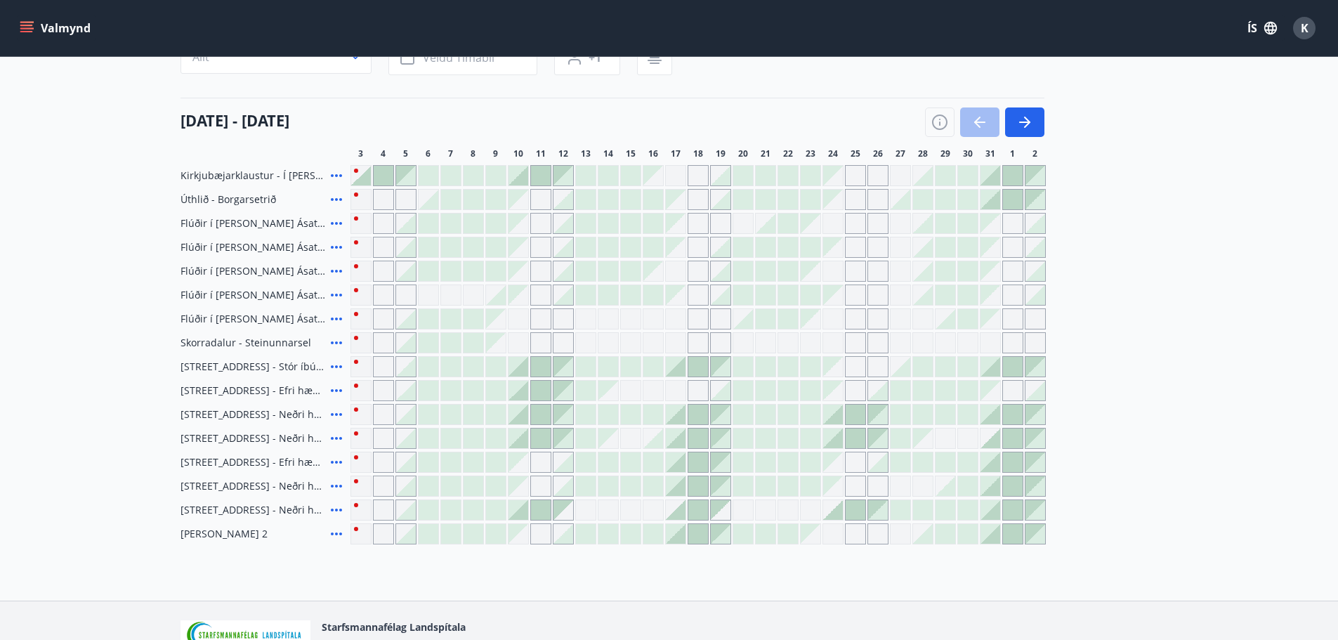
click at [335, 440] on icon at bounding box center [336, 438] width 17 height 17
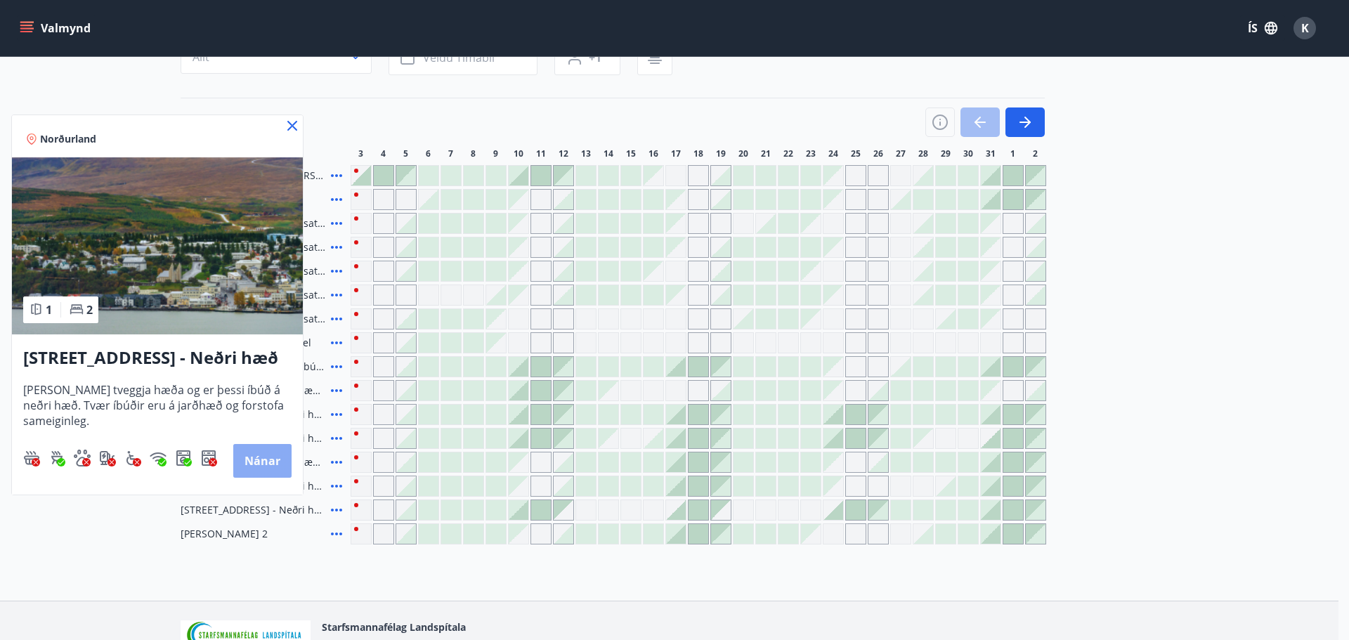
click at [261, 457] on button "Nánar" at bounding box center [262, 461] width 58 height 34
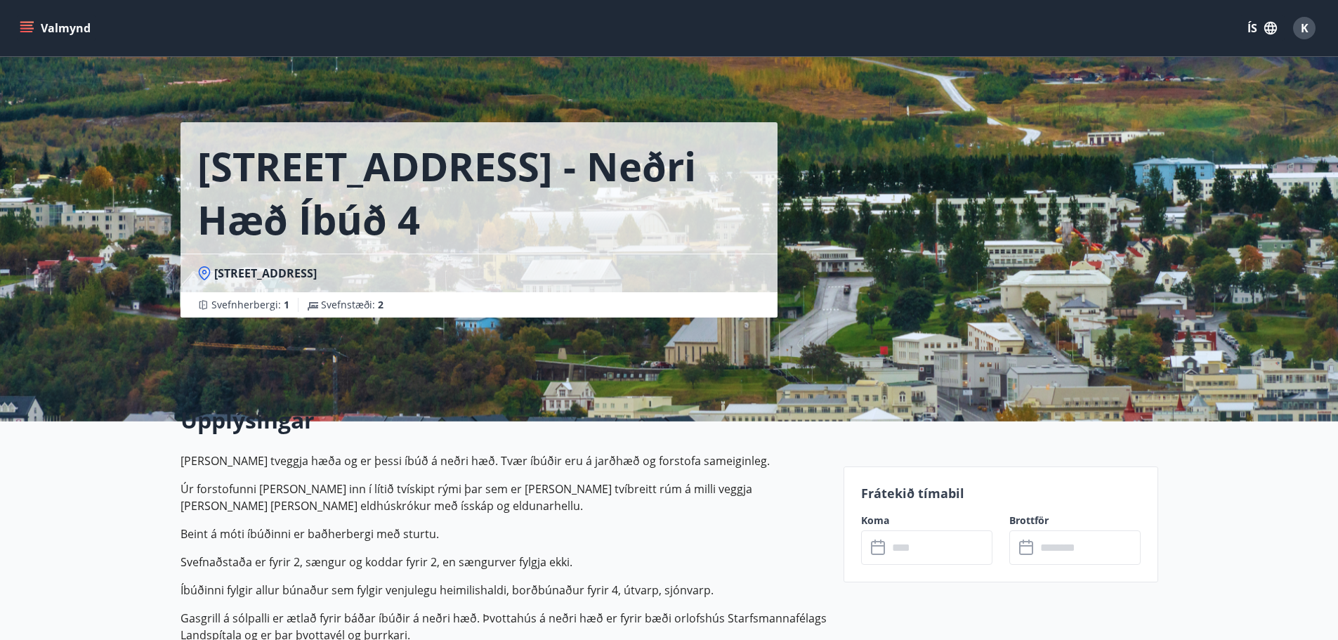
click at [956, 542] on input "text" at bounding box center [940, 547] width 105 height 34
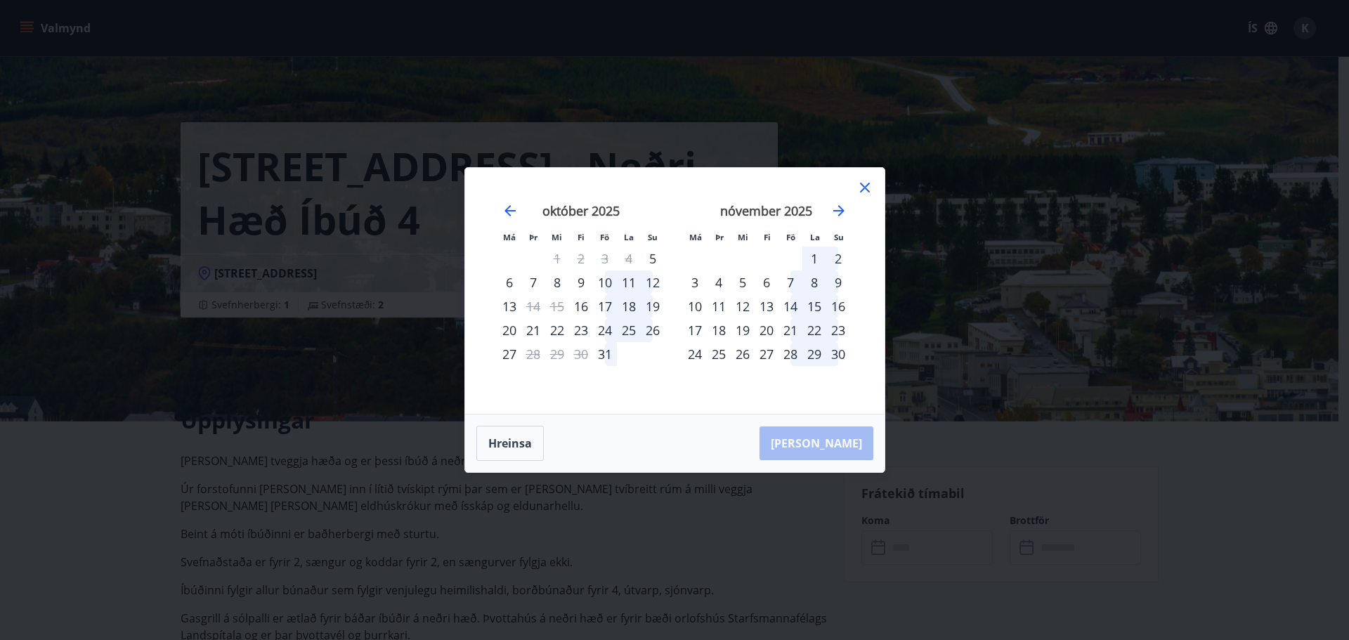
click at [654, 283] on div "12" at bounding box center [653, 283] width 24 height 24
click at [512, 304] on div "13" at bounding box center [509, 306] width 24 height 24
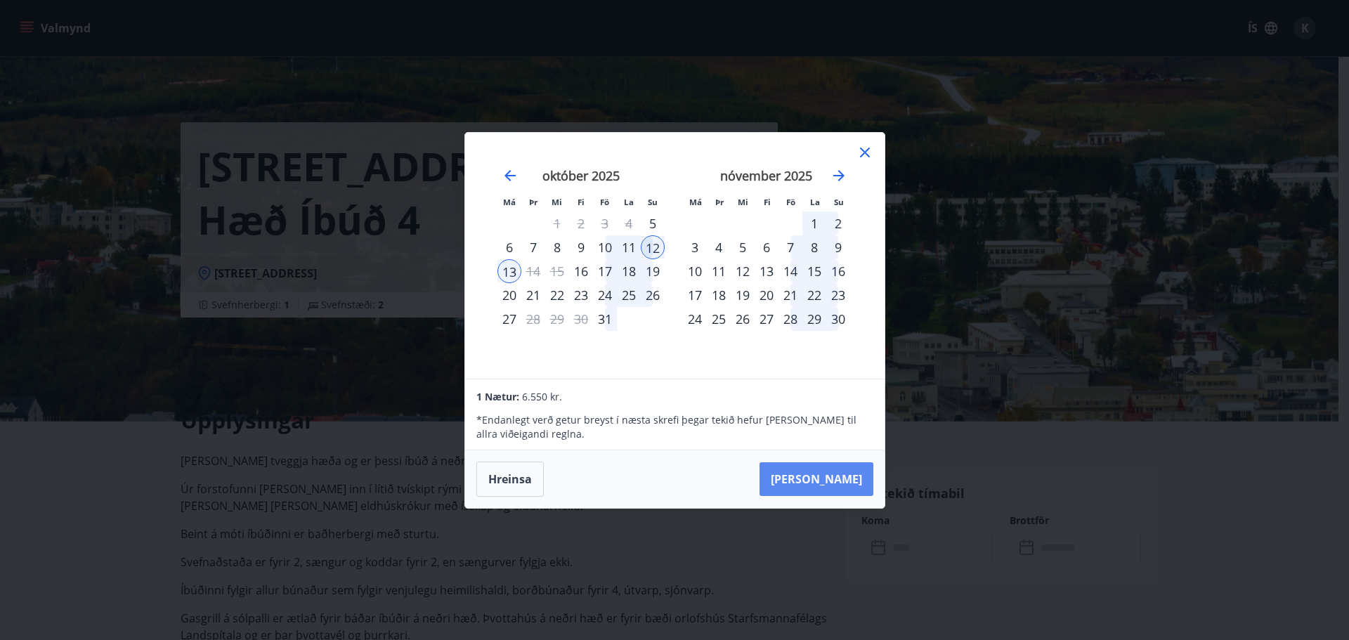
click at [863, 480] on button "[PERSON_NAME]" at bounding box center [817, 479] width 114 height 34
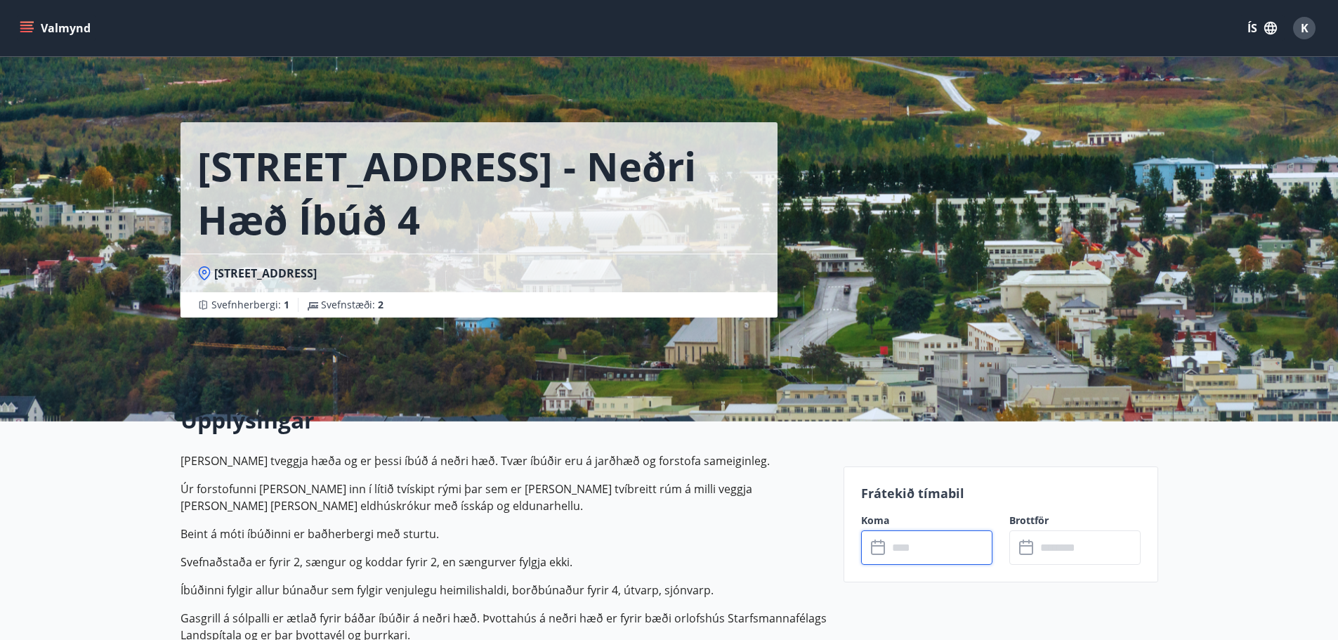
type input "******"
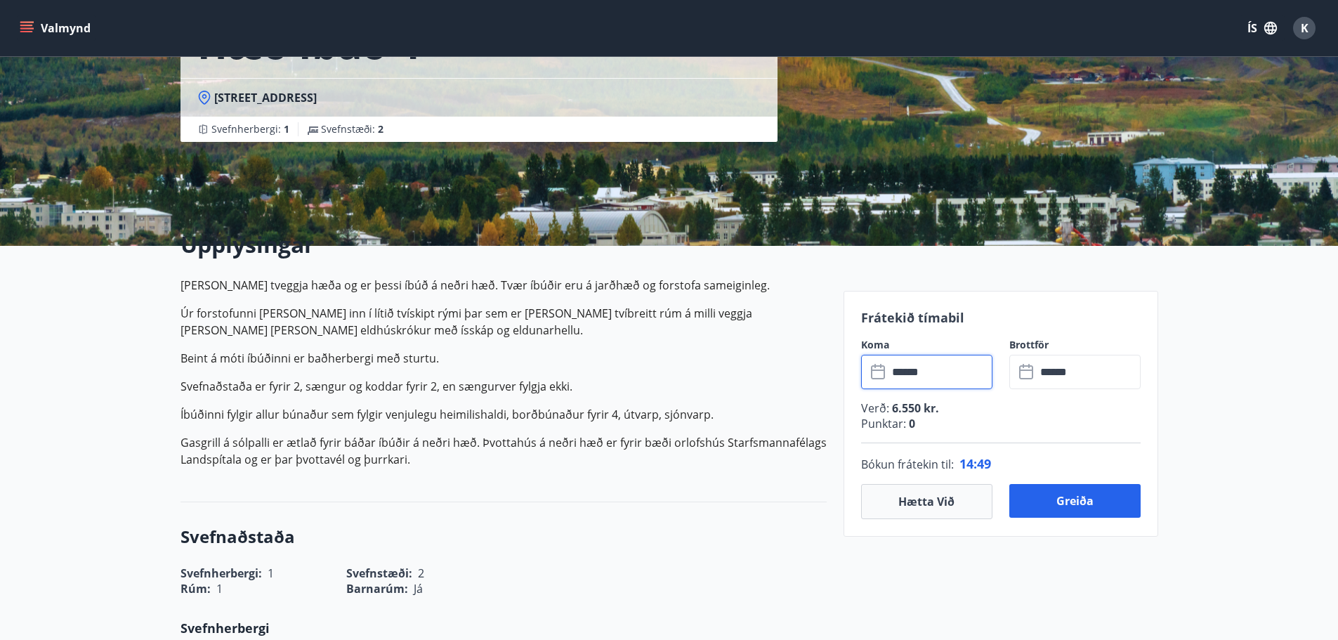
scroll to position [211, 0]
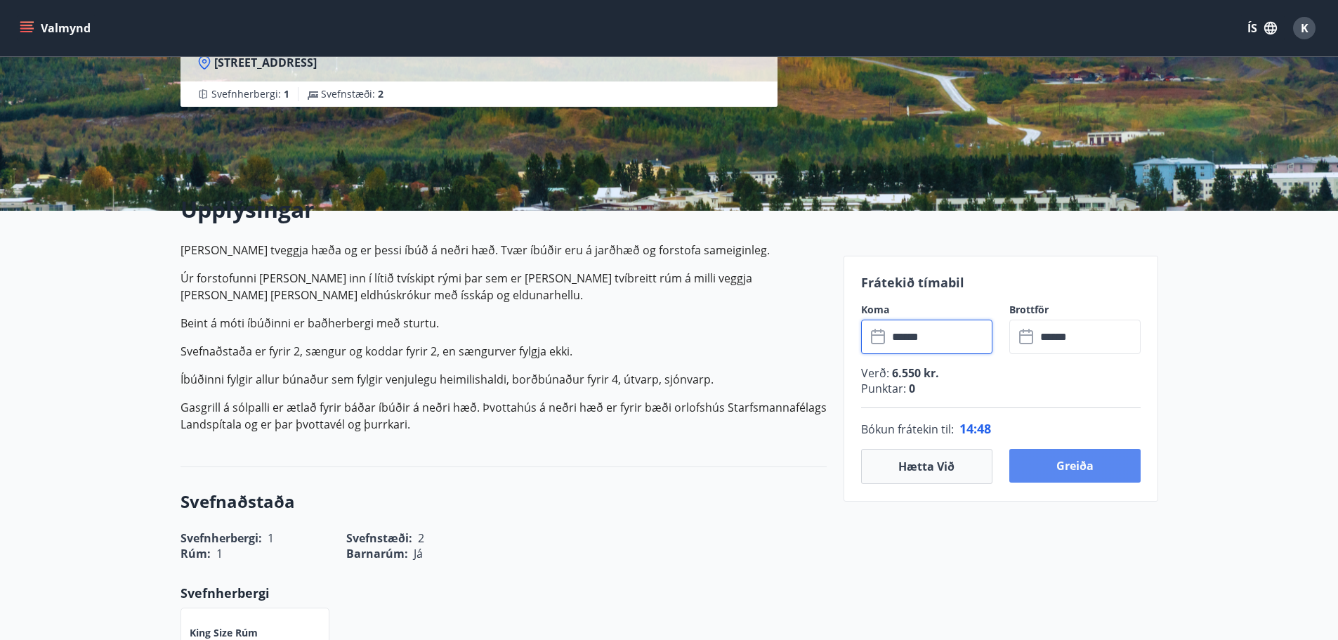
click at [1062, 464] on button "Greiða" at bounding box center [1075, 466] width 131 height 34
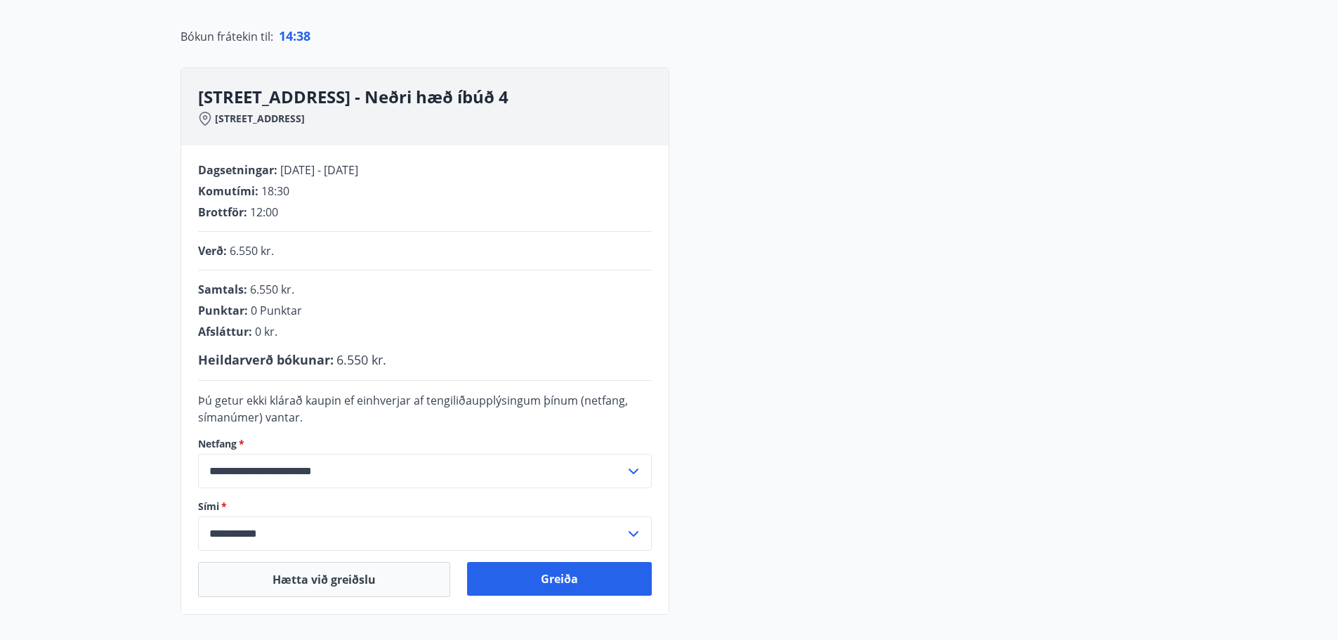
scroll to position [211, 0]
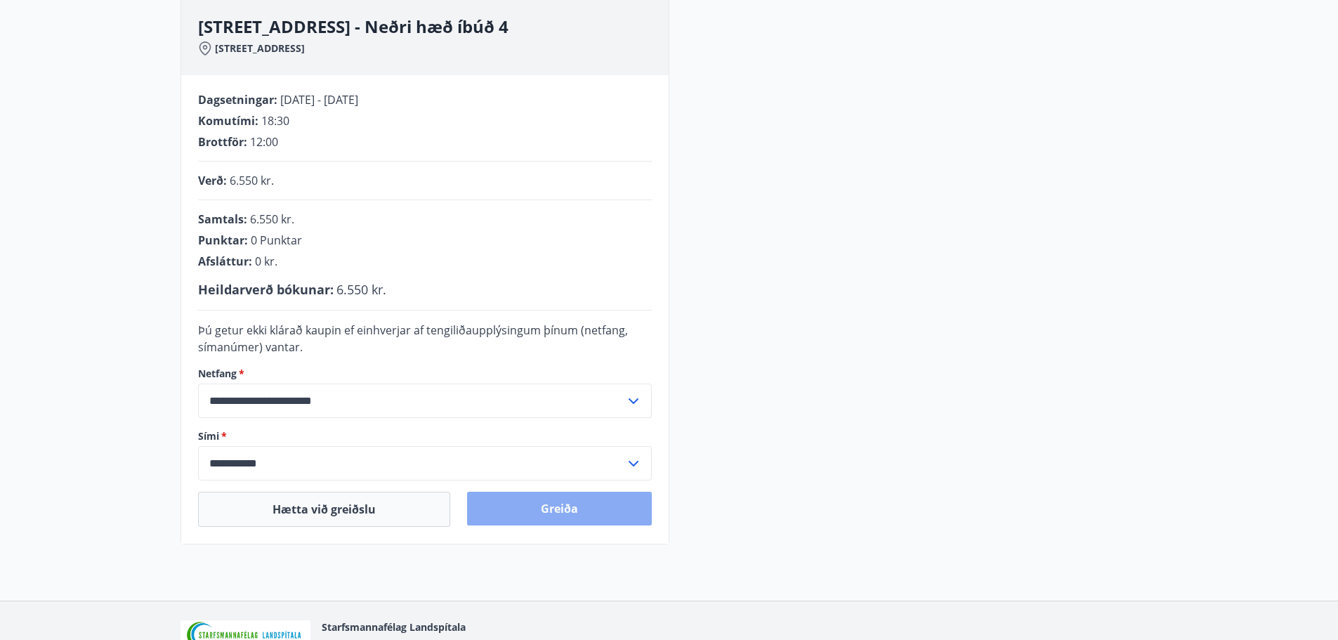
click at [545, 504] on button "Greiða" at bounding box center [559, 509] width 185 height 34
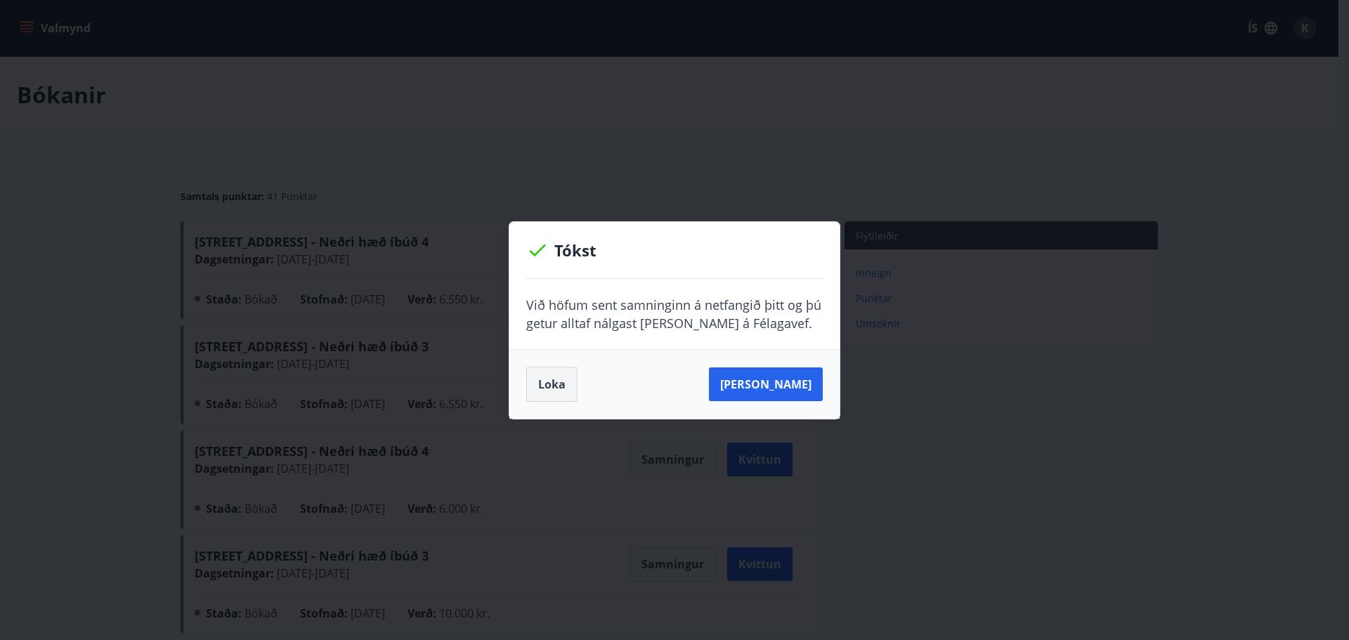
click at [540, 392] on button "Loka" at bounding box center [551, 384] width 51 height 35
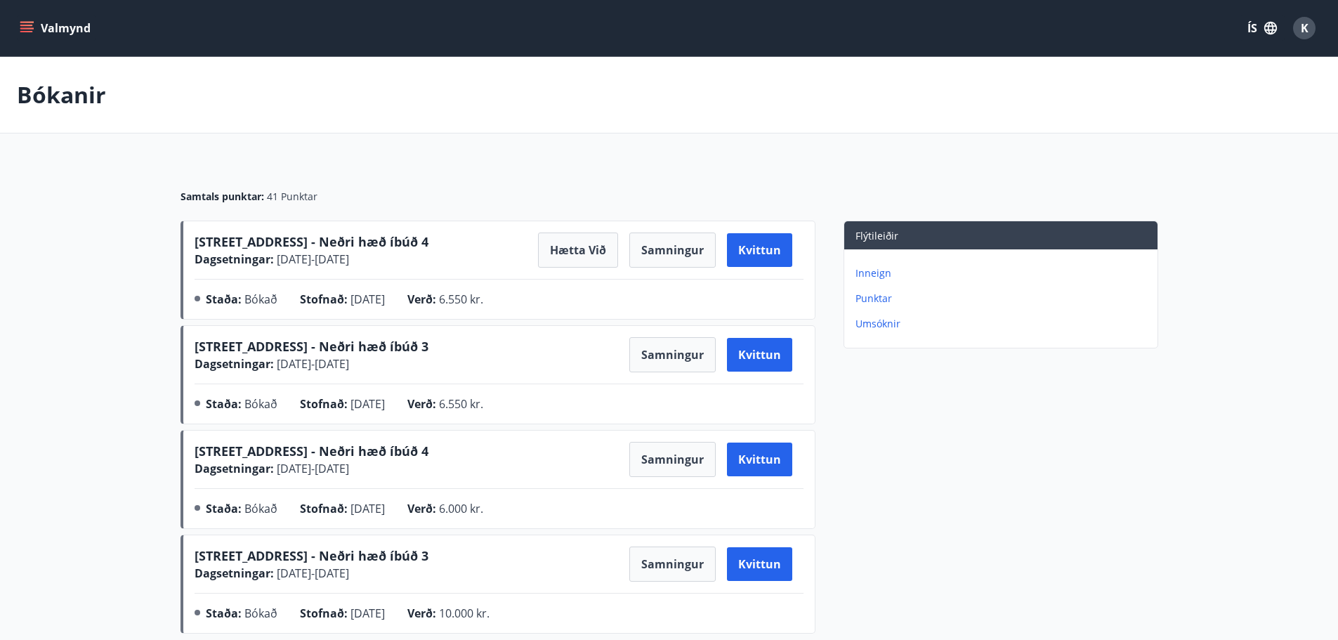
click at [874, 294] on p "Punktar" at bounding box center [1004, 299] width 297 height 14
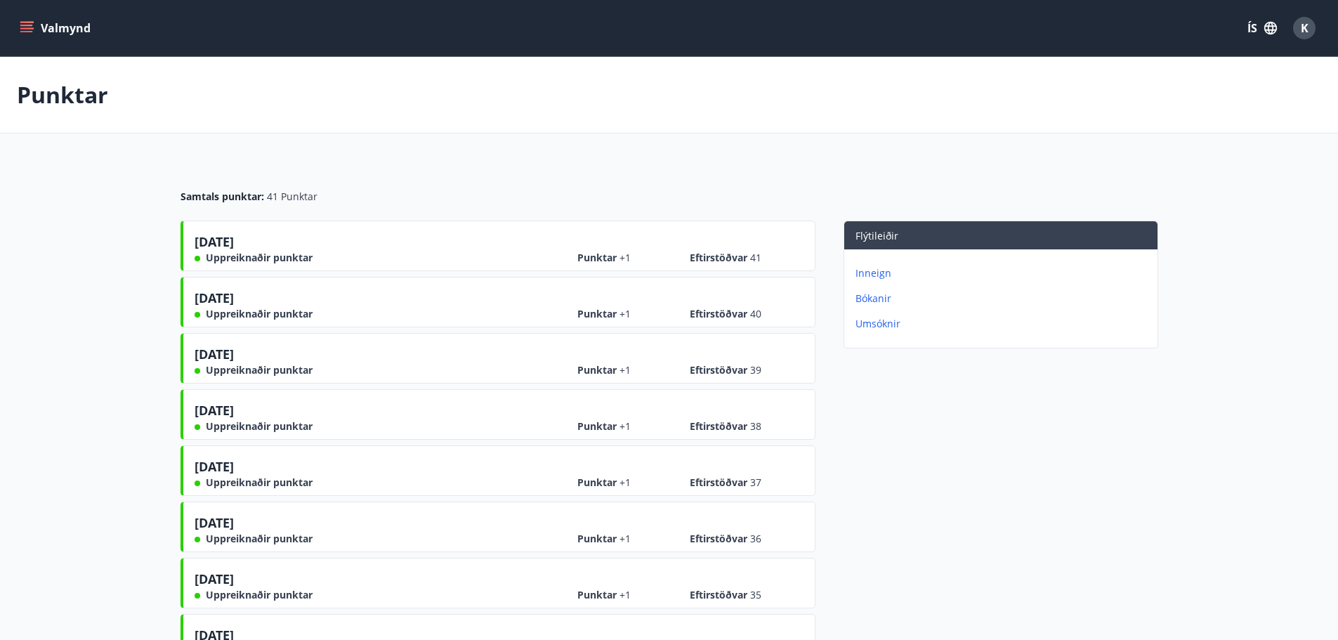
click at [34, 25] on button "Valmynd" at bounding box center [56, 27] width 79 height 25
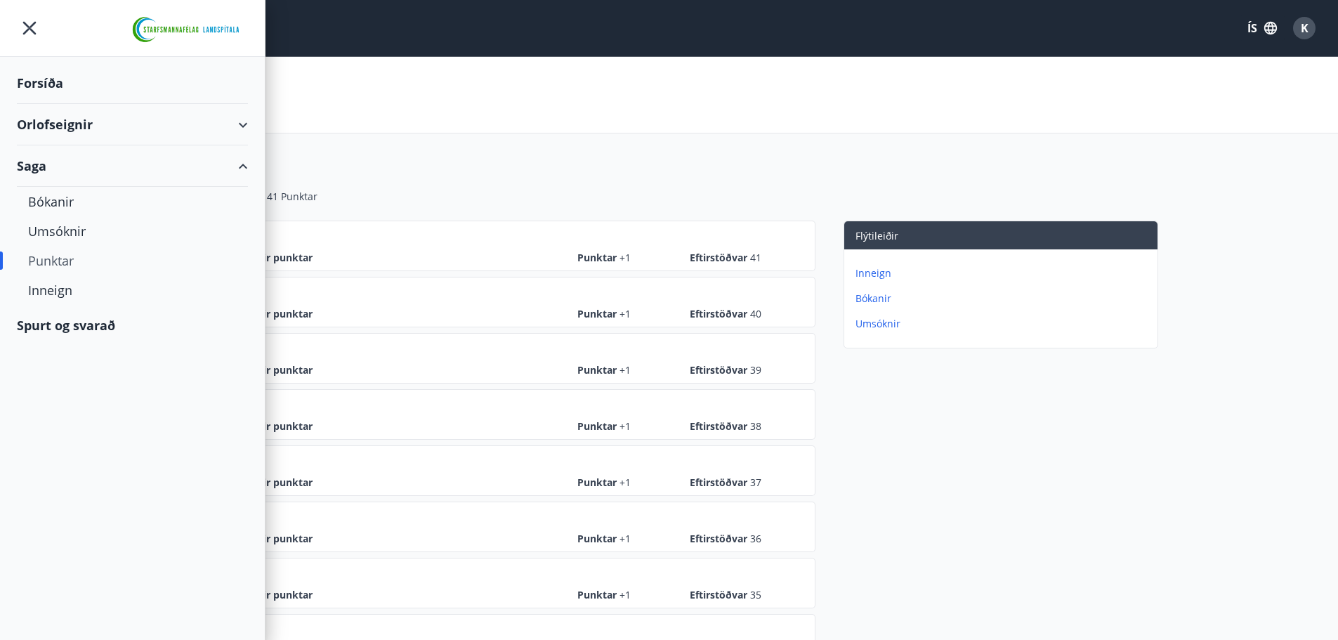
click at [72, 124] on div "Orlofseignir" at bounding box center [132, 124] width 231 height 41
click at [64, 153] on div "Framboð" at bounding box center [132, 160] width 209 height 30
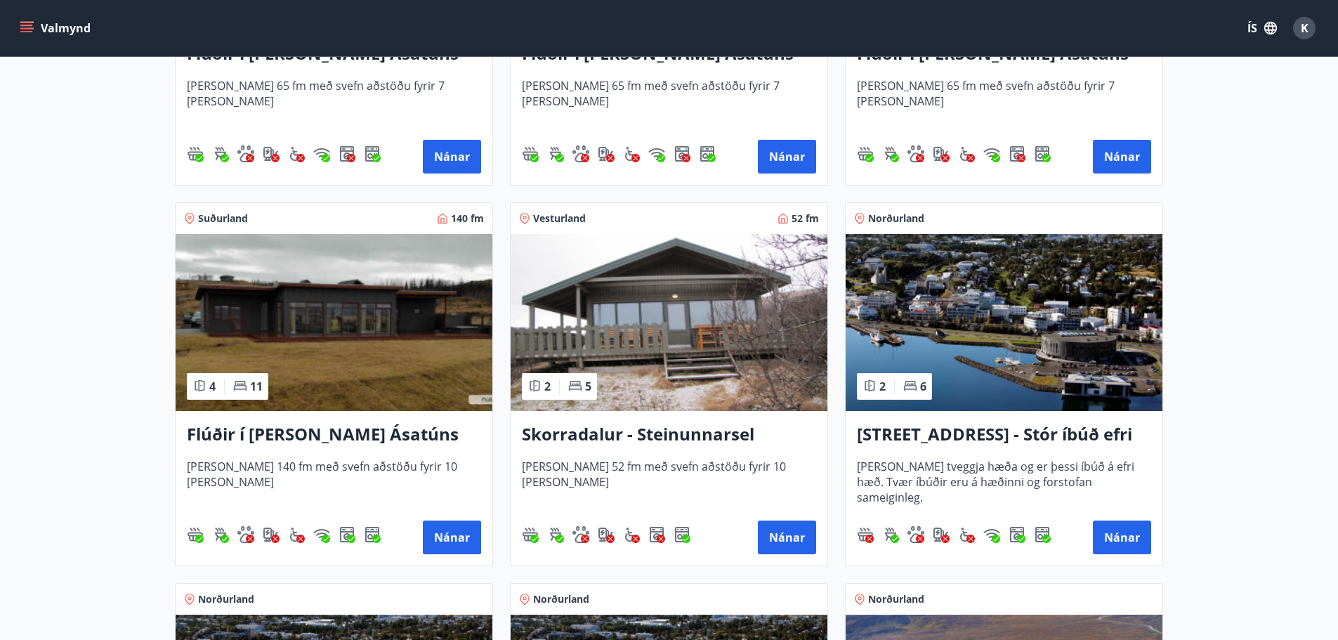
scroll to position [913, 0]
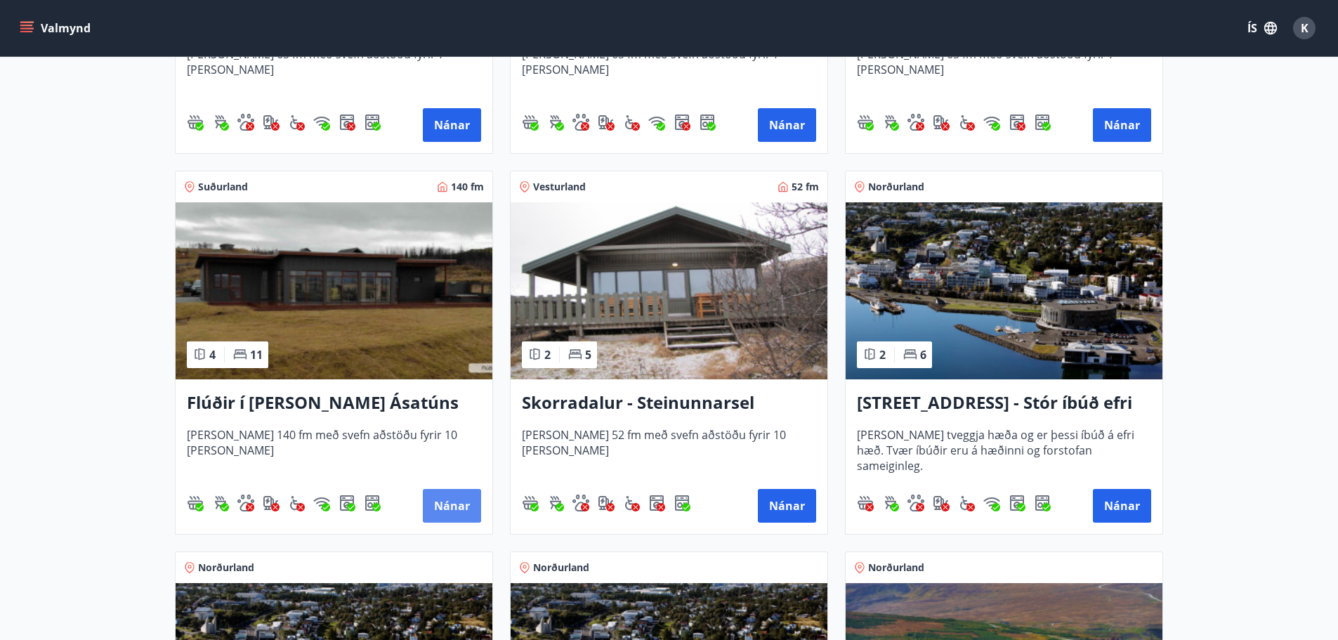
click at [458, 519] on button "Nánar" at bounding box center [452, 506] width 58 height 34
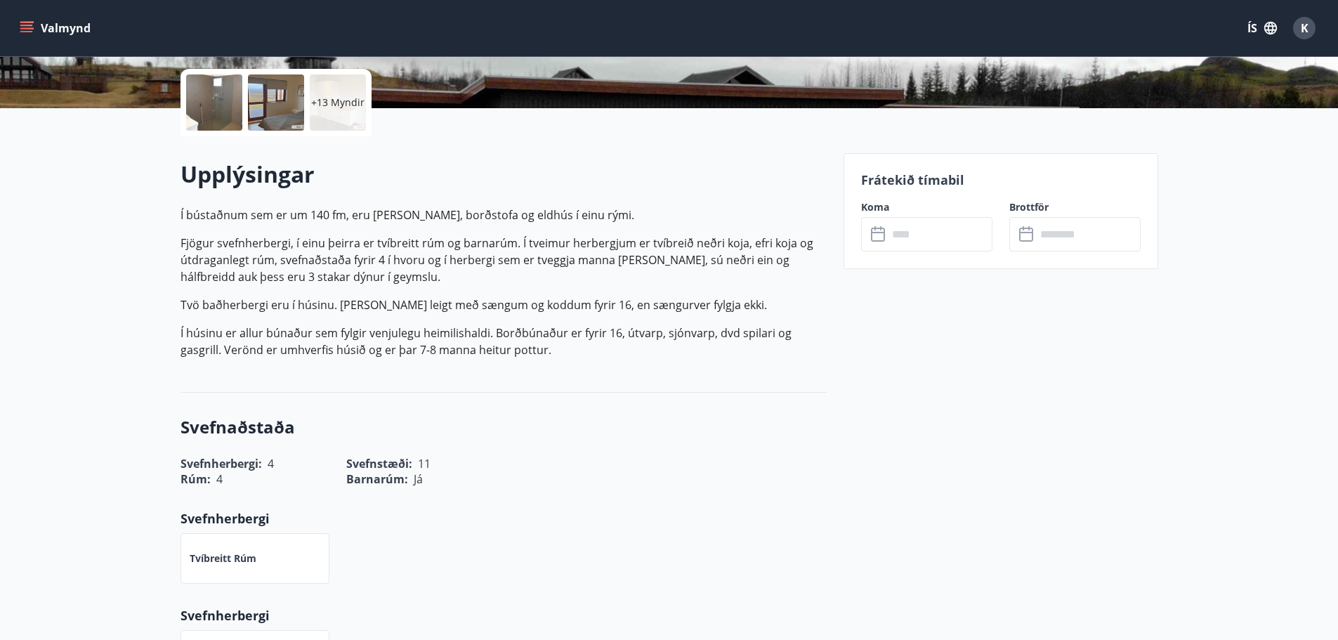
scroll to position [351, 0]
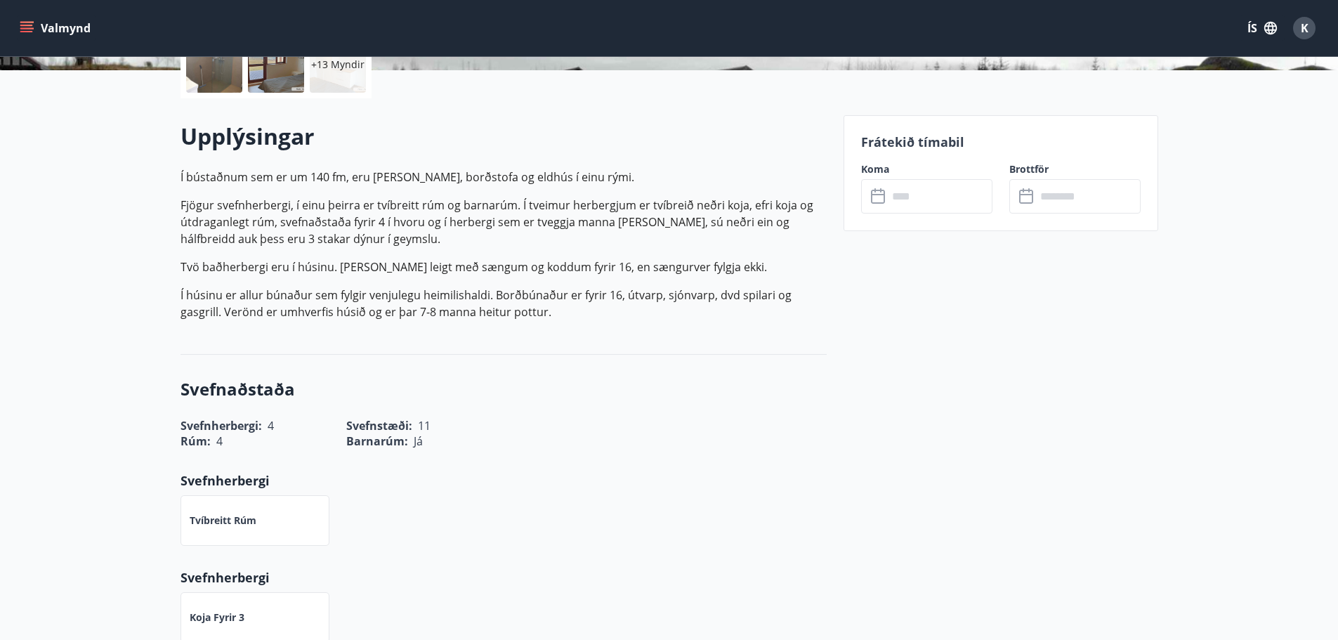
click at [920, 194] on input "text" at bounding box center [940, 196] width 105 height 34
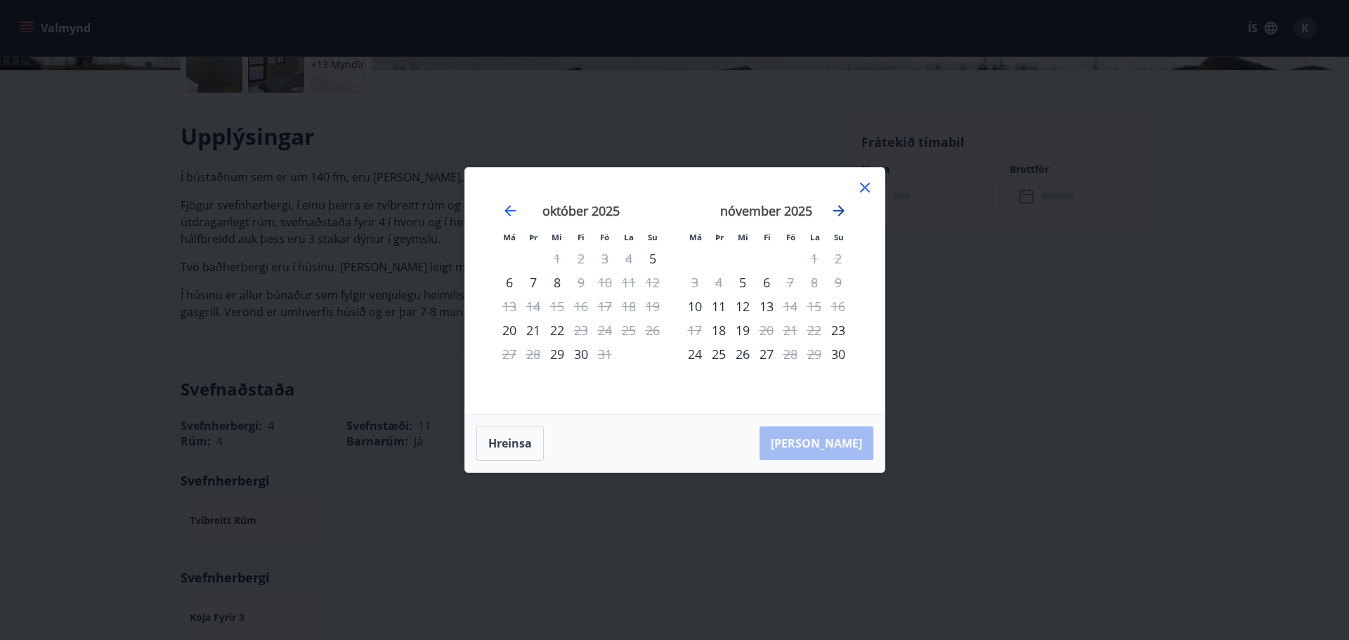
click at [840, 207] on icon "Move forward to switch to the next month." at bounding box center [838, 210] width 17 height 17
click at [872, 185] on icon at bounding box center [864, 187] width 17 height 17
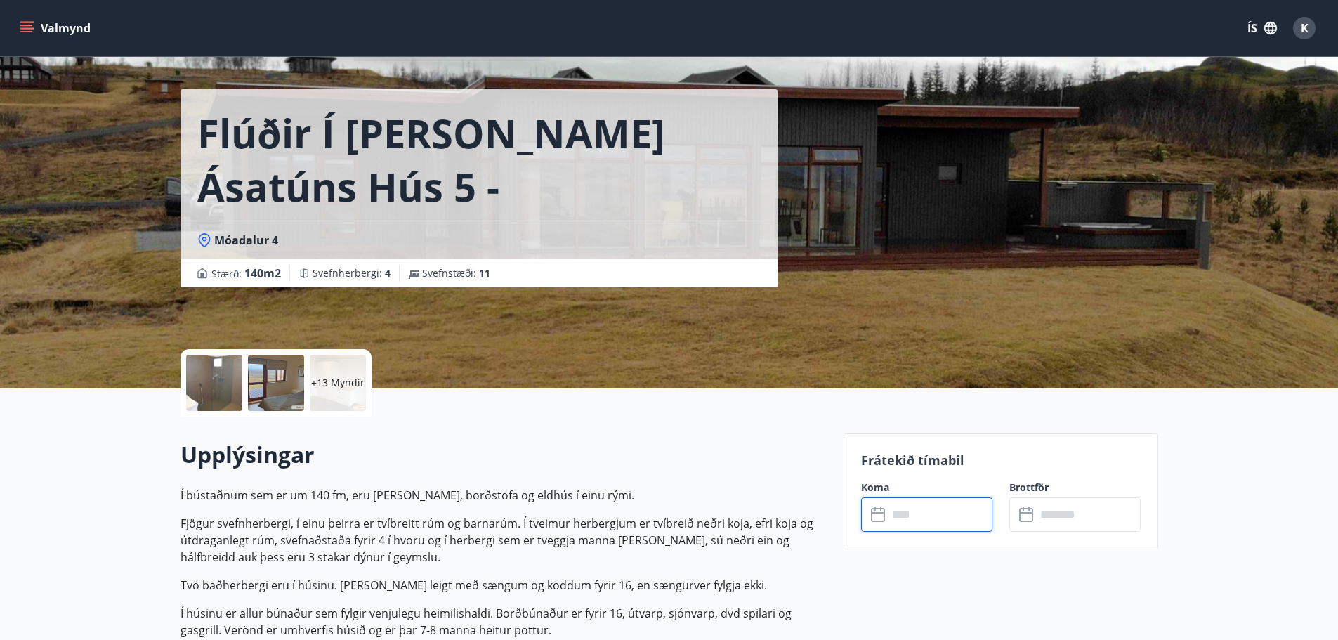
scroll to position [0, 0]
